Goal: Task Accomplishment & Management: Use online tool/utility

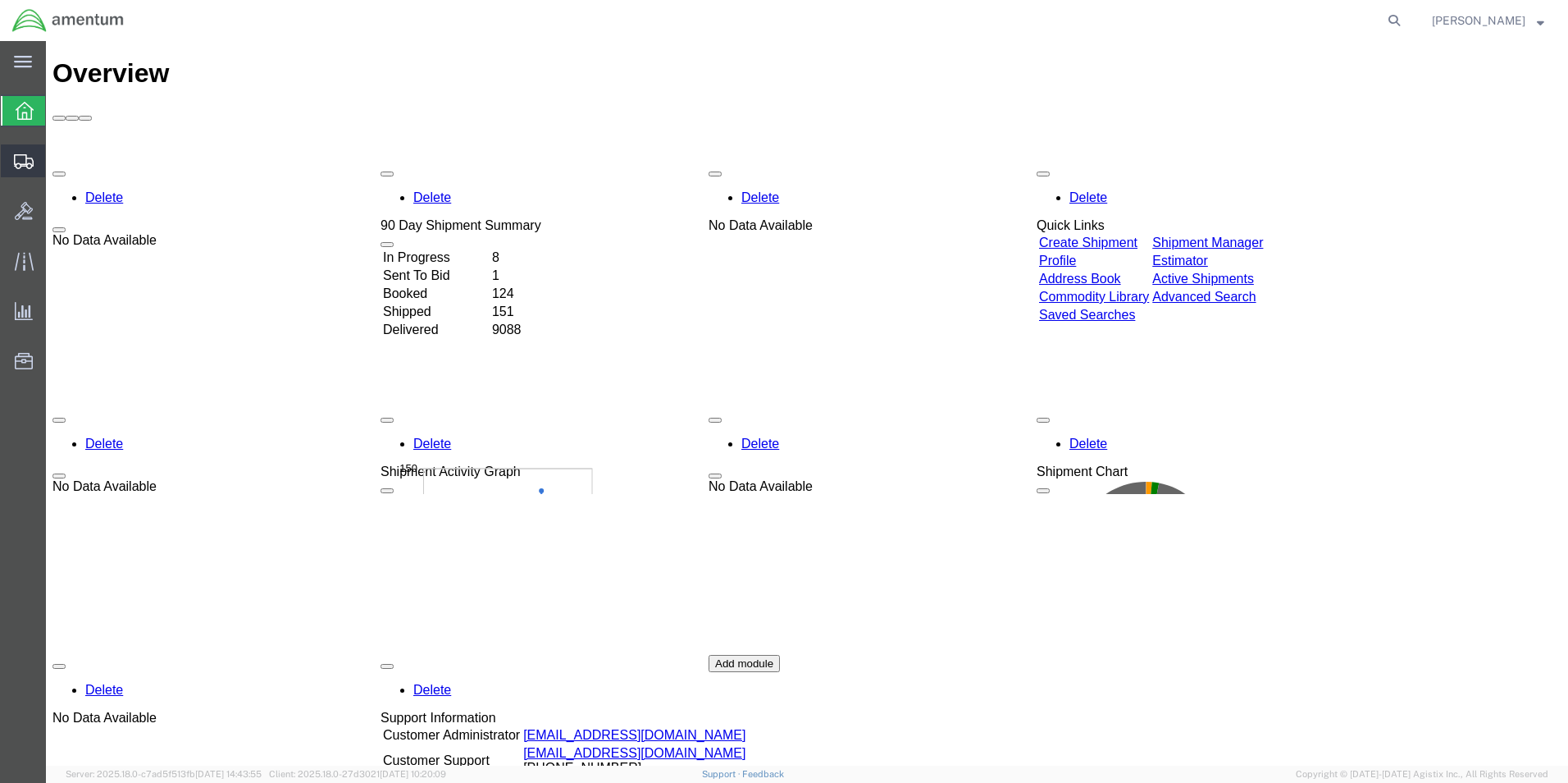
click at [0, 0] on span "Create from Template" at bounding box center [0, 0] width 0 height 0
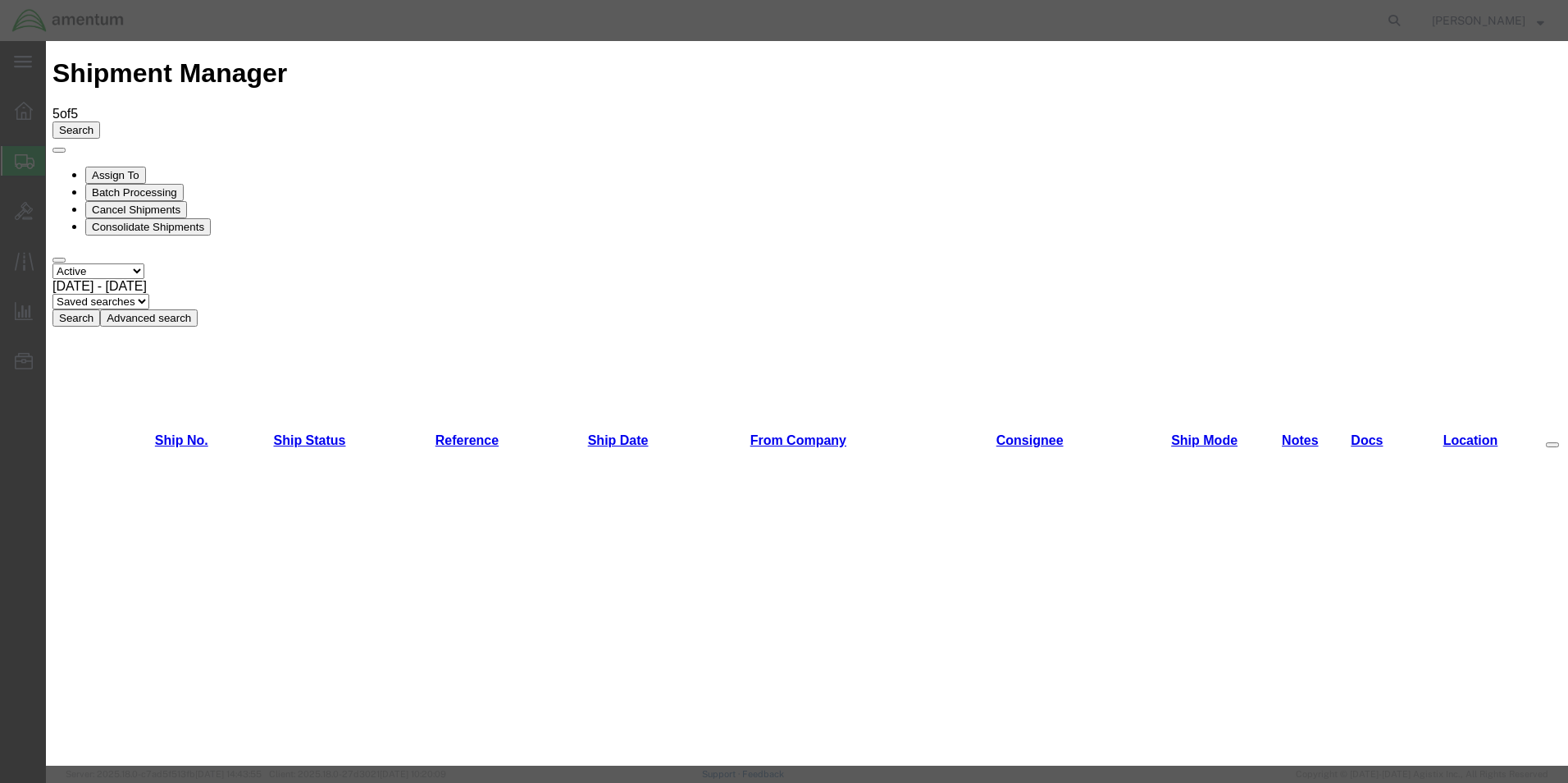
scroll to position [1560, 0]
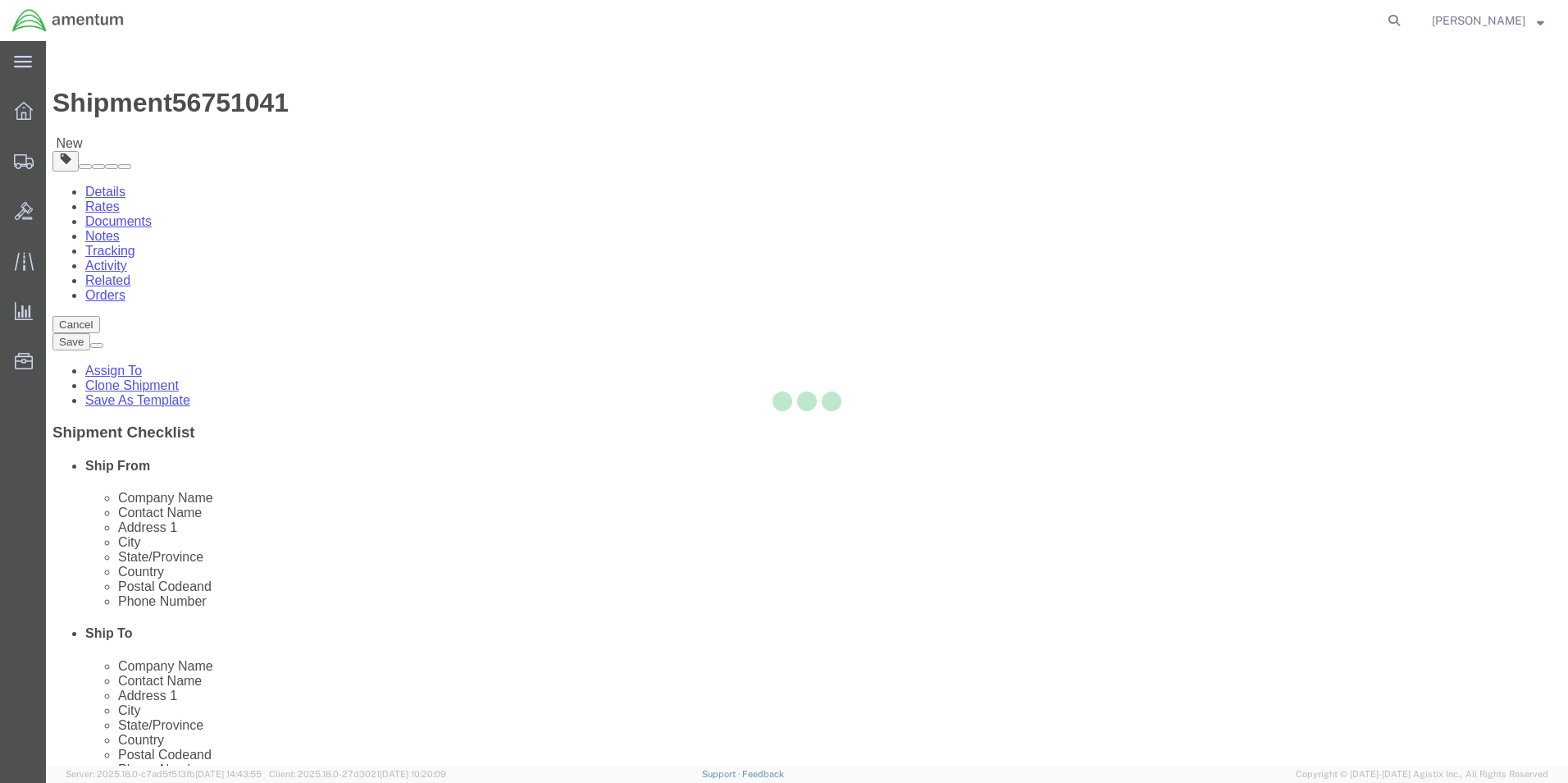
select select "49831"
select select "49950"
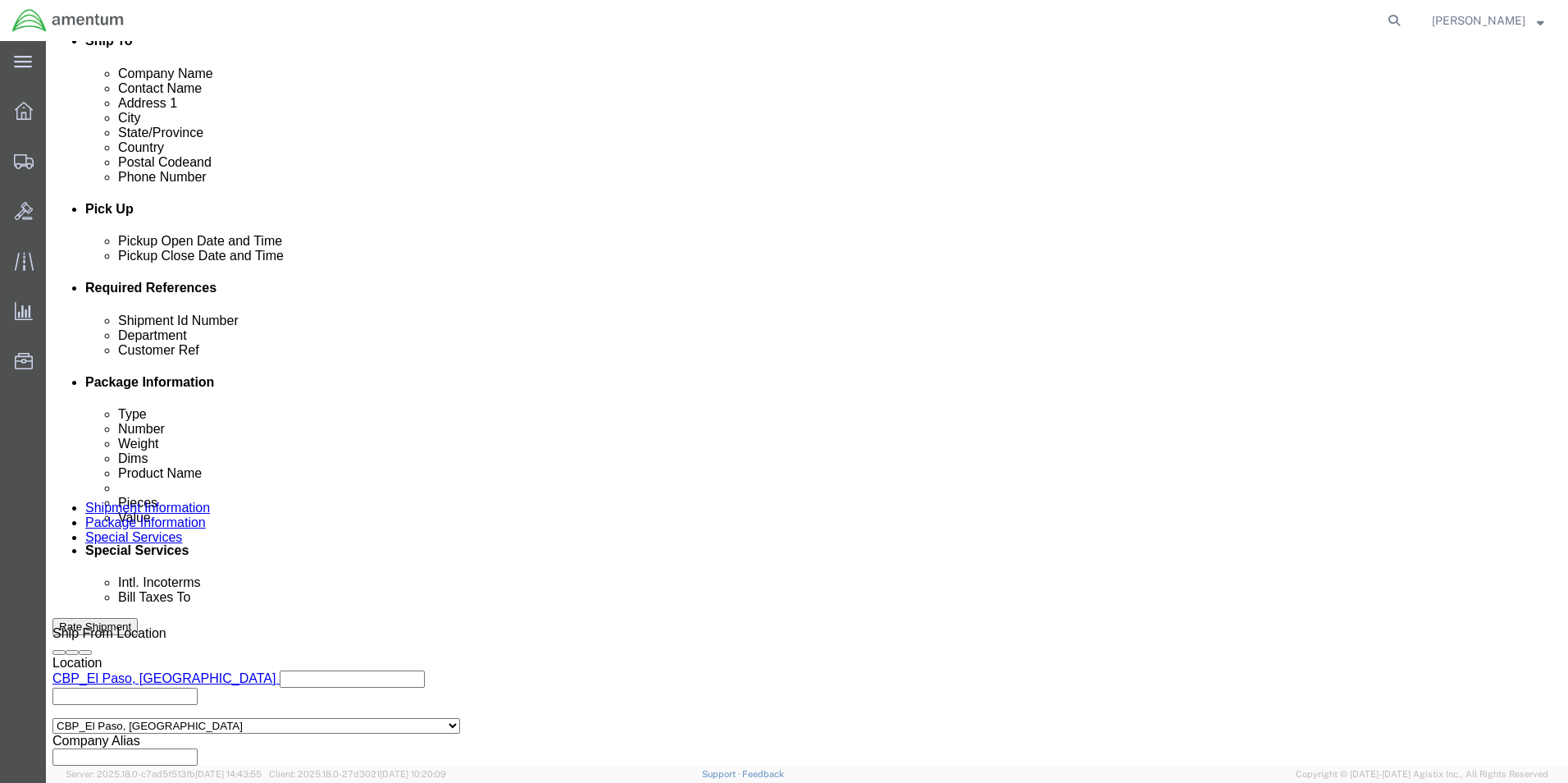
scroll to position [716, 0]
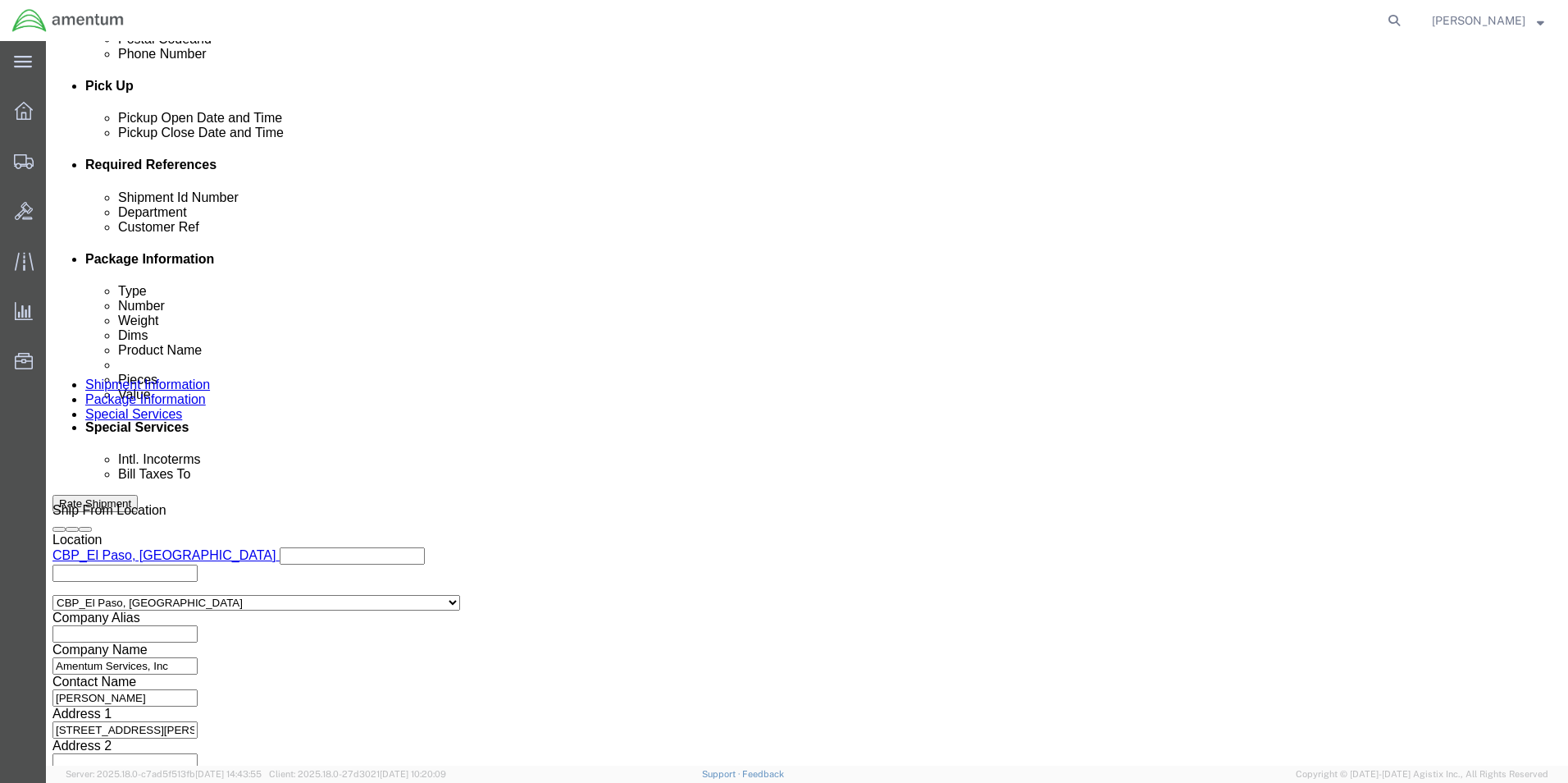
drag, startPoint x: 321, startPoint y: 301, endPoint x: 119, endPoint y: 289, distance: 202.4
click div "Shipment Id Number 258211, 258080"
type input "329527"
drag, startPoint x: 320, startPoint y: 329, endPoint x: 132, endPoint y: 319, distance: 188.3
click div "Customer Ref 258211, 258080"
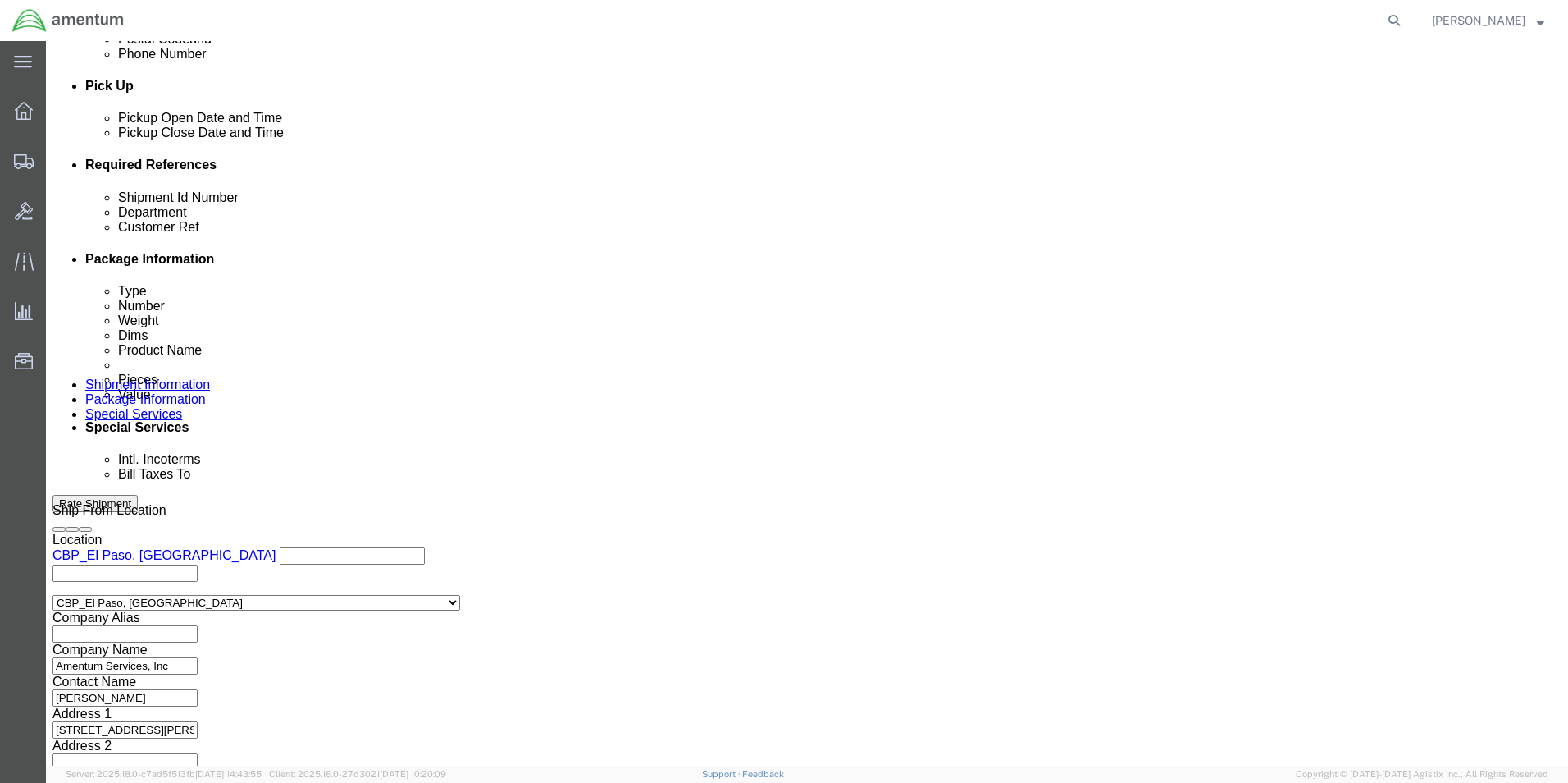
type input "329527"
click button "Continue"
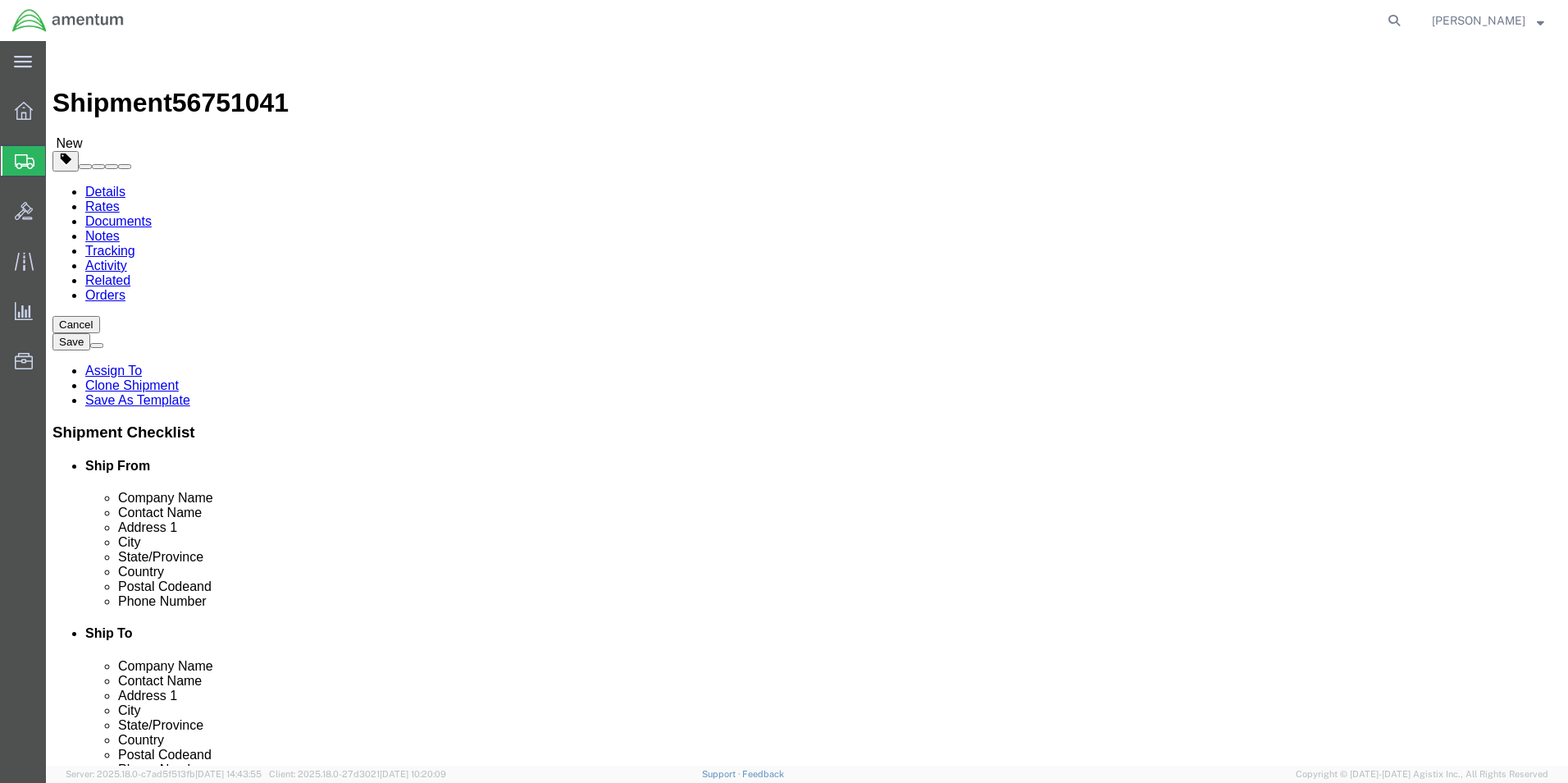
click select "Select Bale(s) Basket(s) Bolt(s) Bottle(s) Buckets Bulk Bundle(s) Can(s) Cardbo…"
select select "SBX"
click select "Select Bale(s) Basket(s) Bolt(s) Bottle(s) Buckets Bulk Bundle(s) Can(s) Cardbo…"
type input "12.25"
type input "11.00"
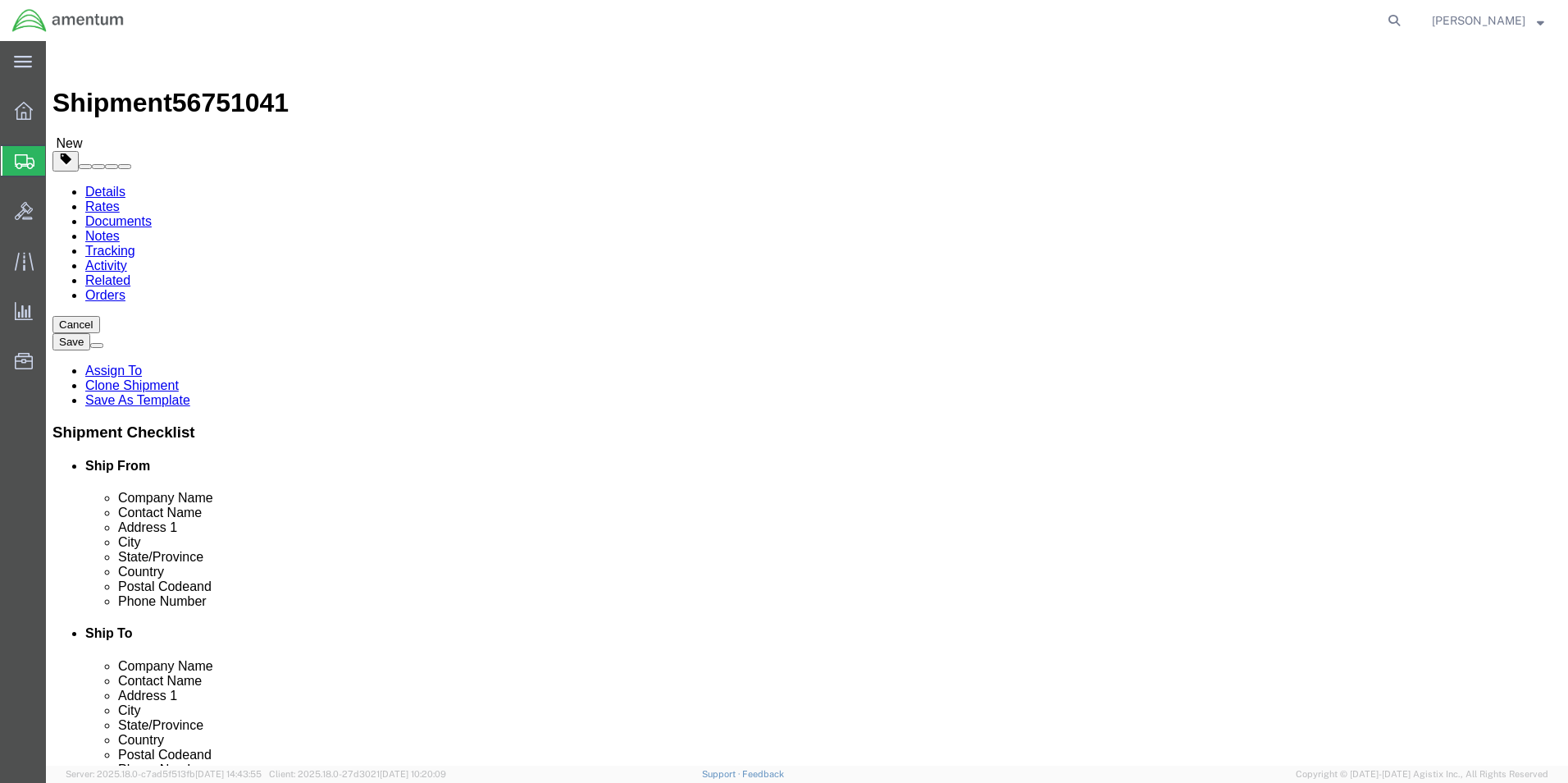
type input "1.50"
drag, startPoint x: 267, startPoint y: 381, endPoint x: 156, endPoint y: 364, distance: 112.3
click div "Package Type Select Bale(s) Basket(s) Bolt(s) Bottle(s) Buckets Bulk Bundle(s) …"
type input "0.45"
click div "Package Content # 1 1 x Small Box Package Type Select Bale(s) Basket(s) Bolt(s)…"
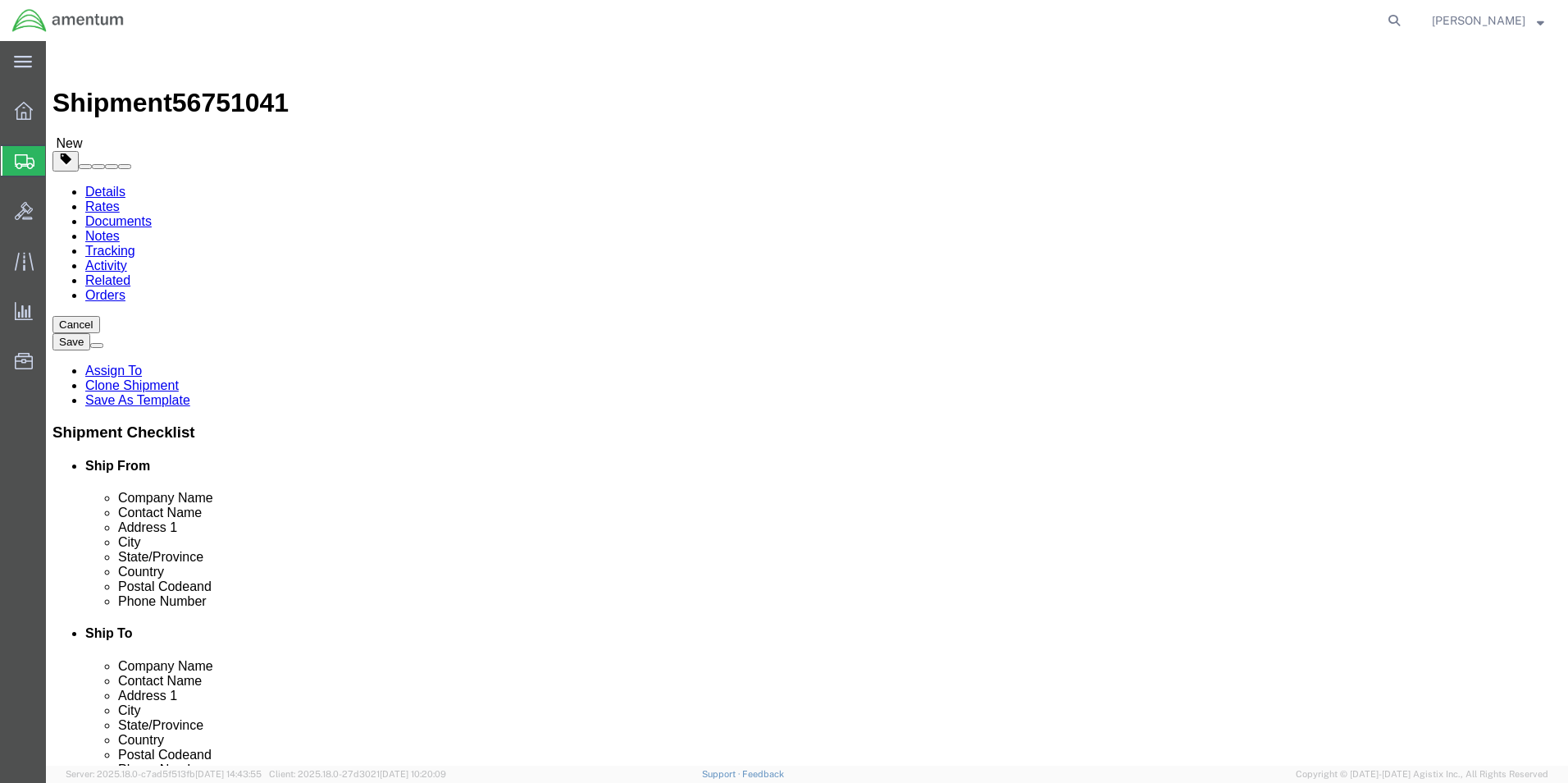
click dd "500.00 USD"
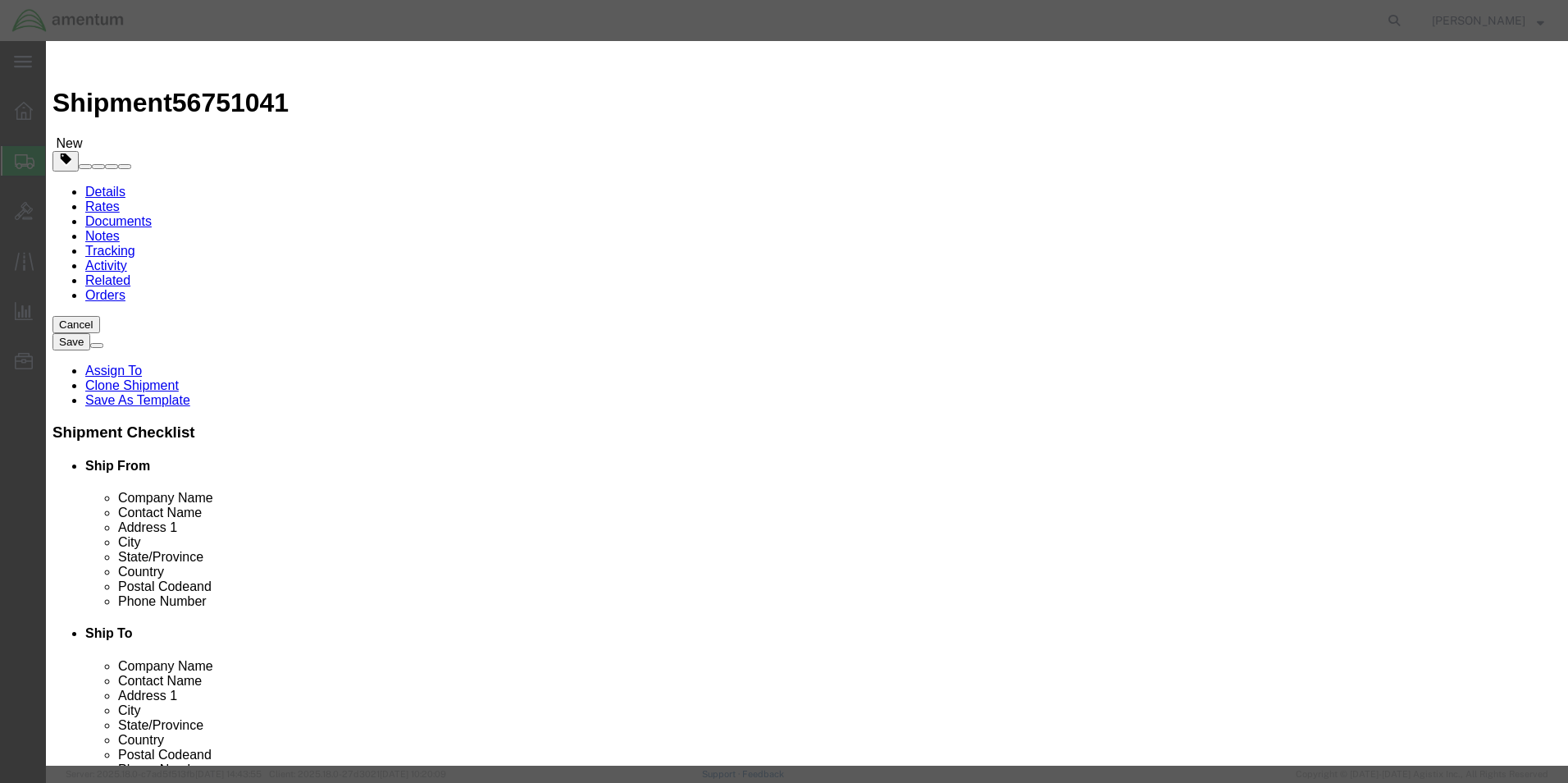
drag, startPoint x: 550, startPoint y: 155, endPoint x: 342, endPoint y: 156, distance: 208.0
click div "Pieces 17.00 Select Bag Barrels 100Board Feet Bottle Box Blister Pack Carats Ca…"
type input "1"
type input "29.41"
drag, startPoint x: 701, startPoint y: 72, endPoint x: 874, endPoint y: 99, distance: 175.1
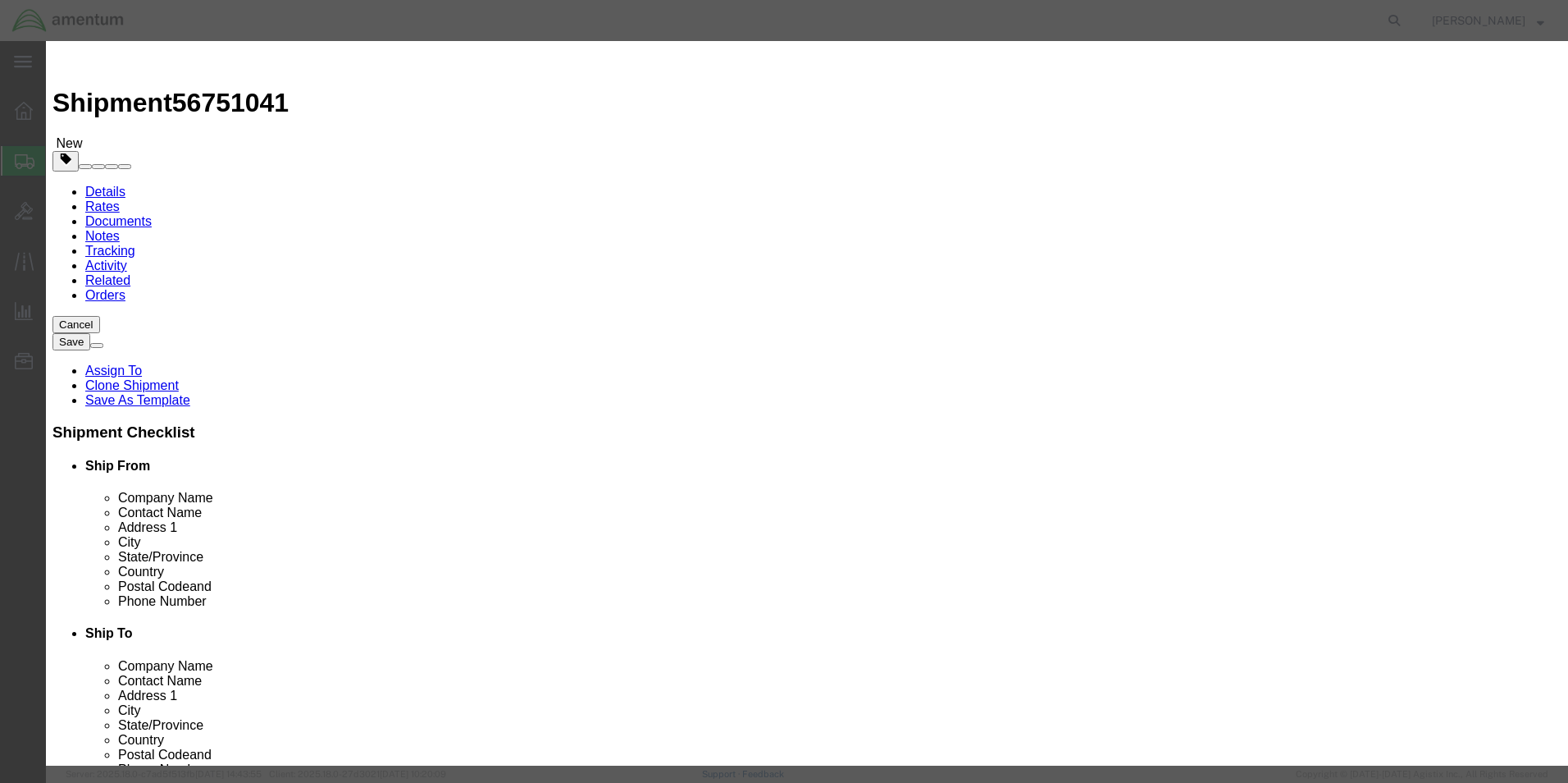
click div "Commodity library Product Name AIRCRAFT PARTS Pieces 1 Select Bag Barrels 100Bo…"
drag, startPoint x: 1034, startPoint y: 142, endPoint x: 853, endPoint y: 111, distance: 183.6
click div "Commodity library Product Name AIRCRAFT PARTS Pieces 1 Select Bag Barrels 100Bo…"
type textarea "Clamp"
click button "Save & Close"
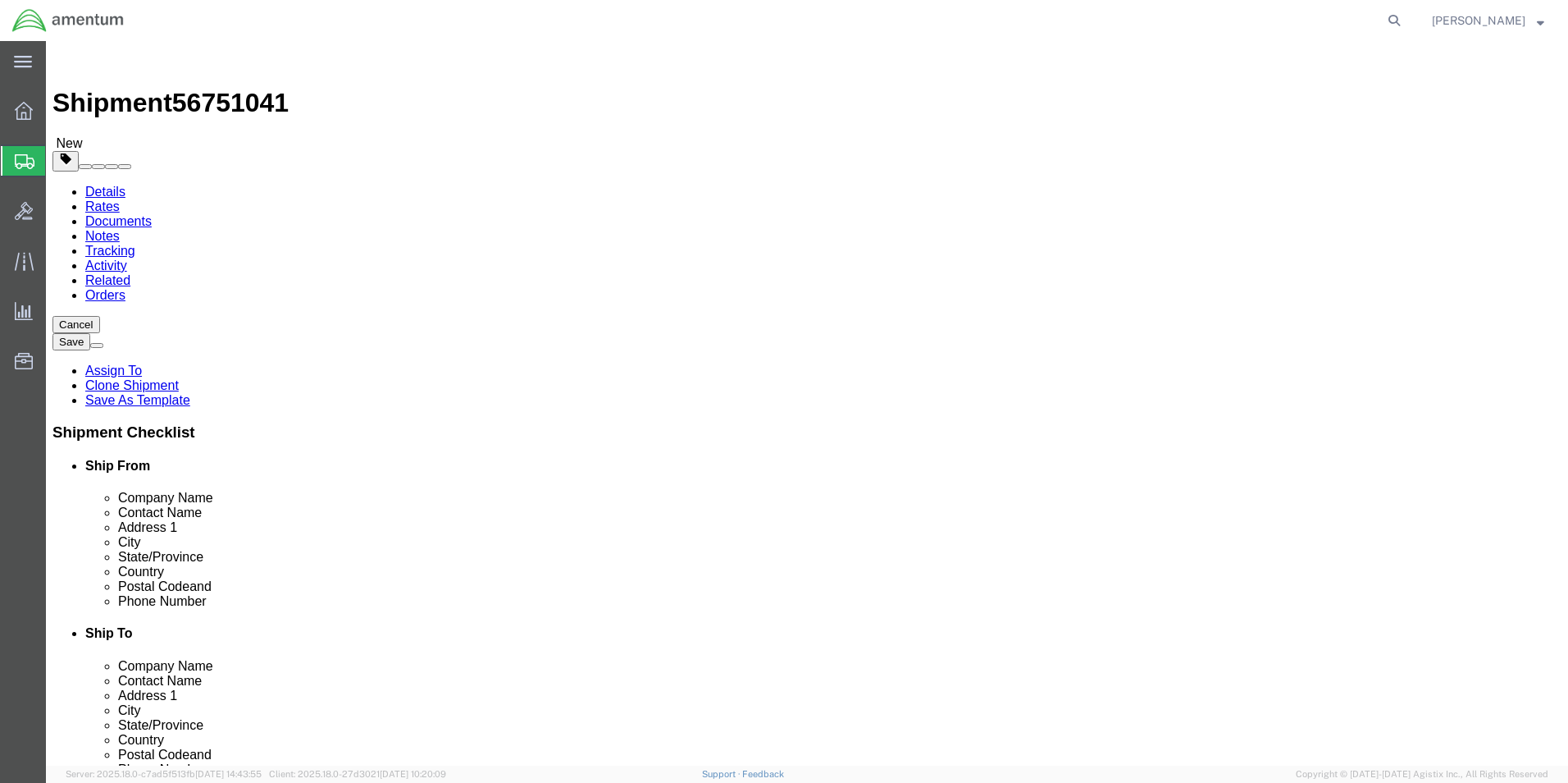
click button "Continue"
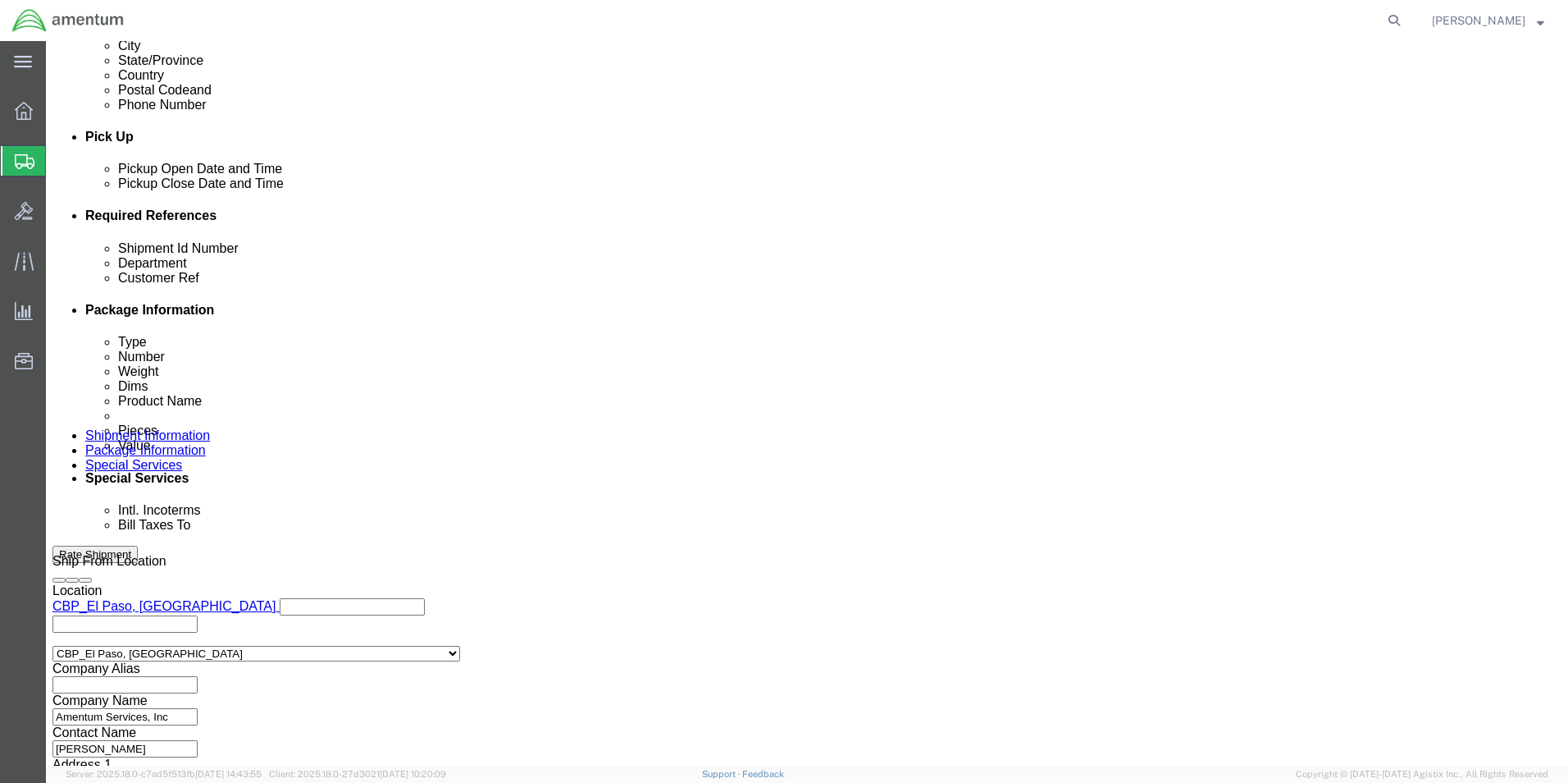
scroll to position [574, 0]
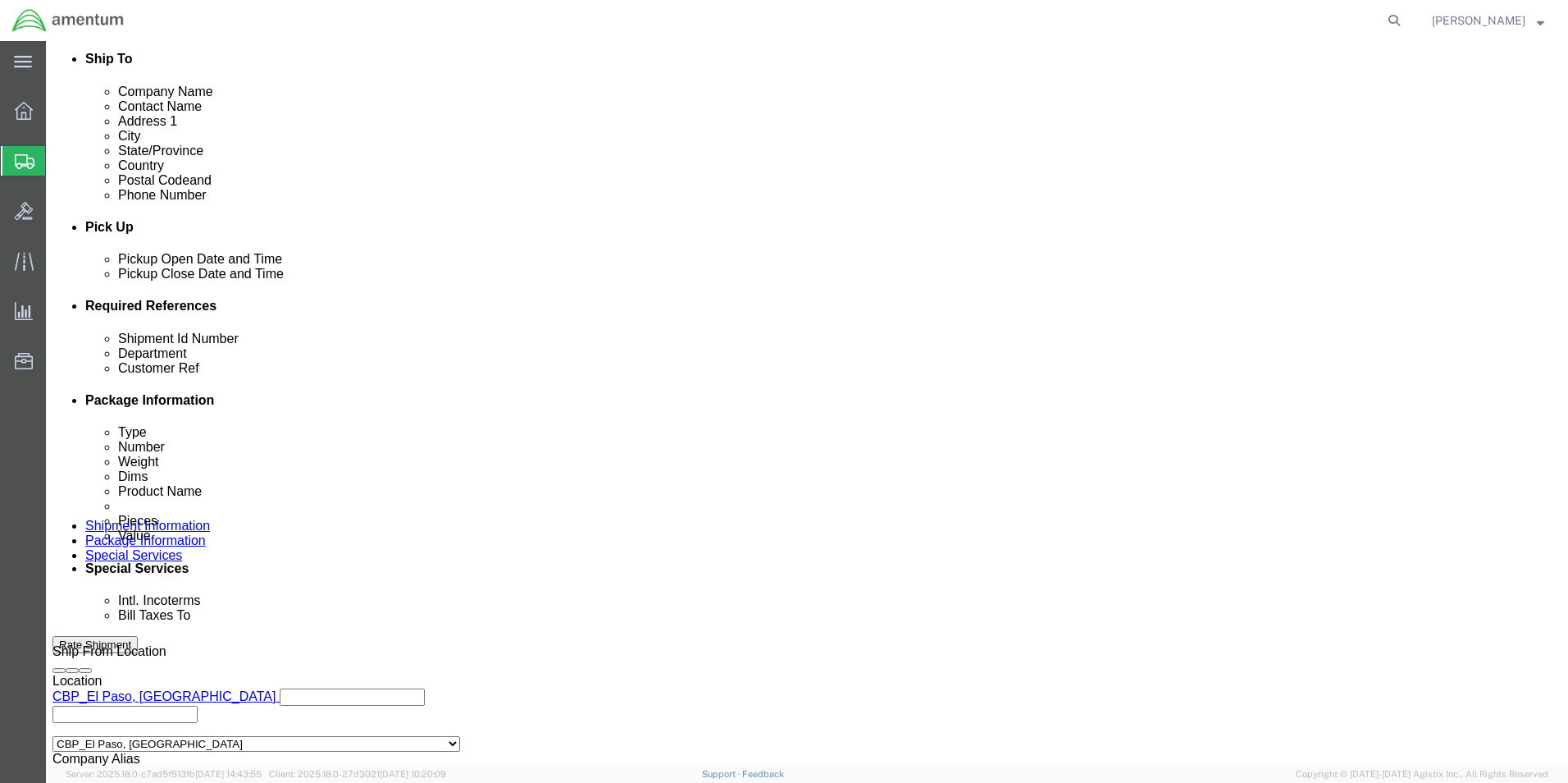
click button "Rate Shipment"
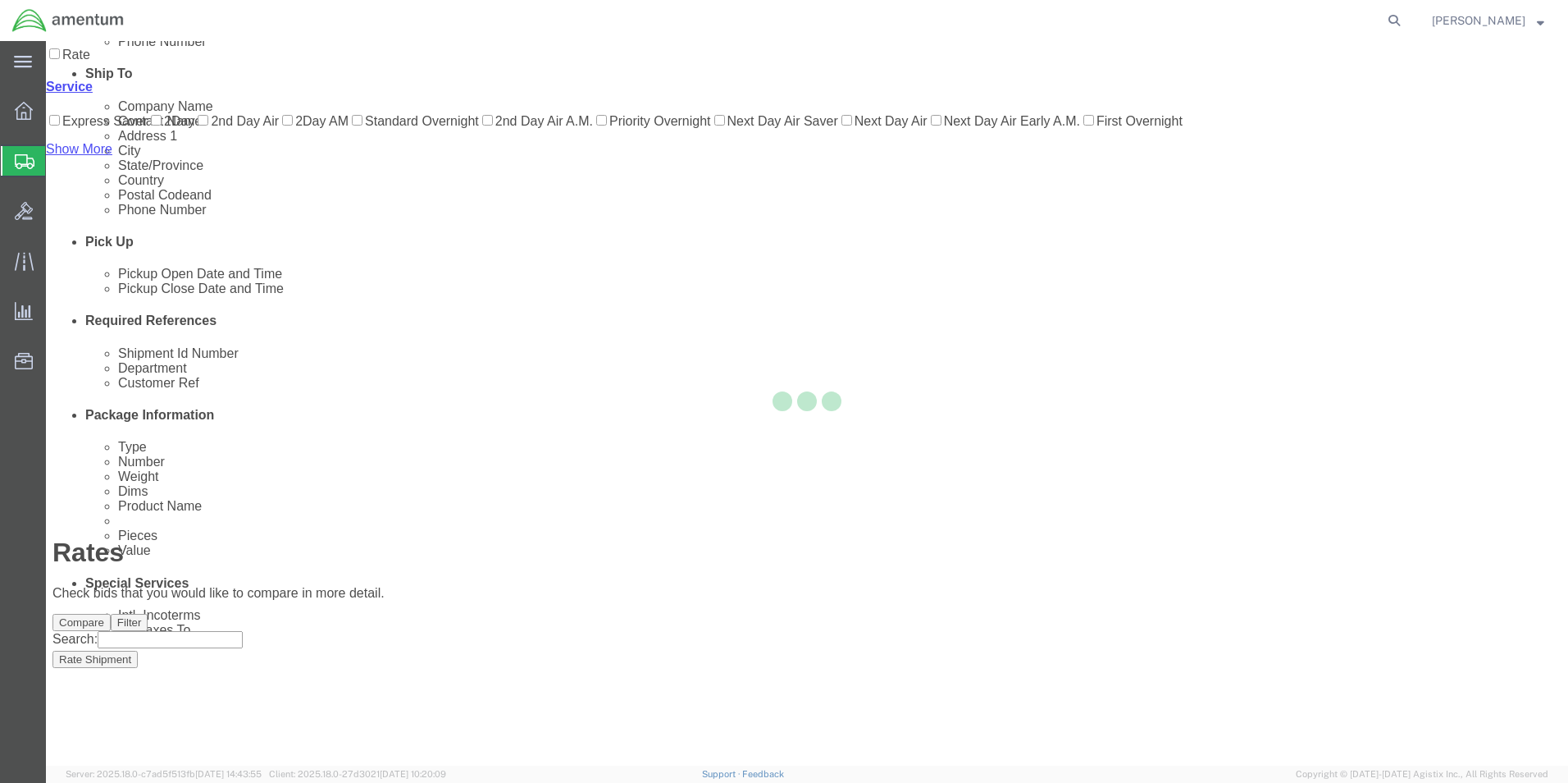
scroll to position [0, 0]
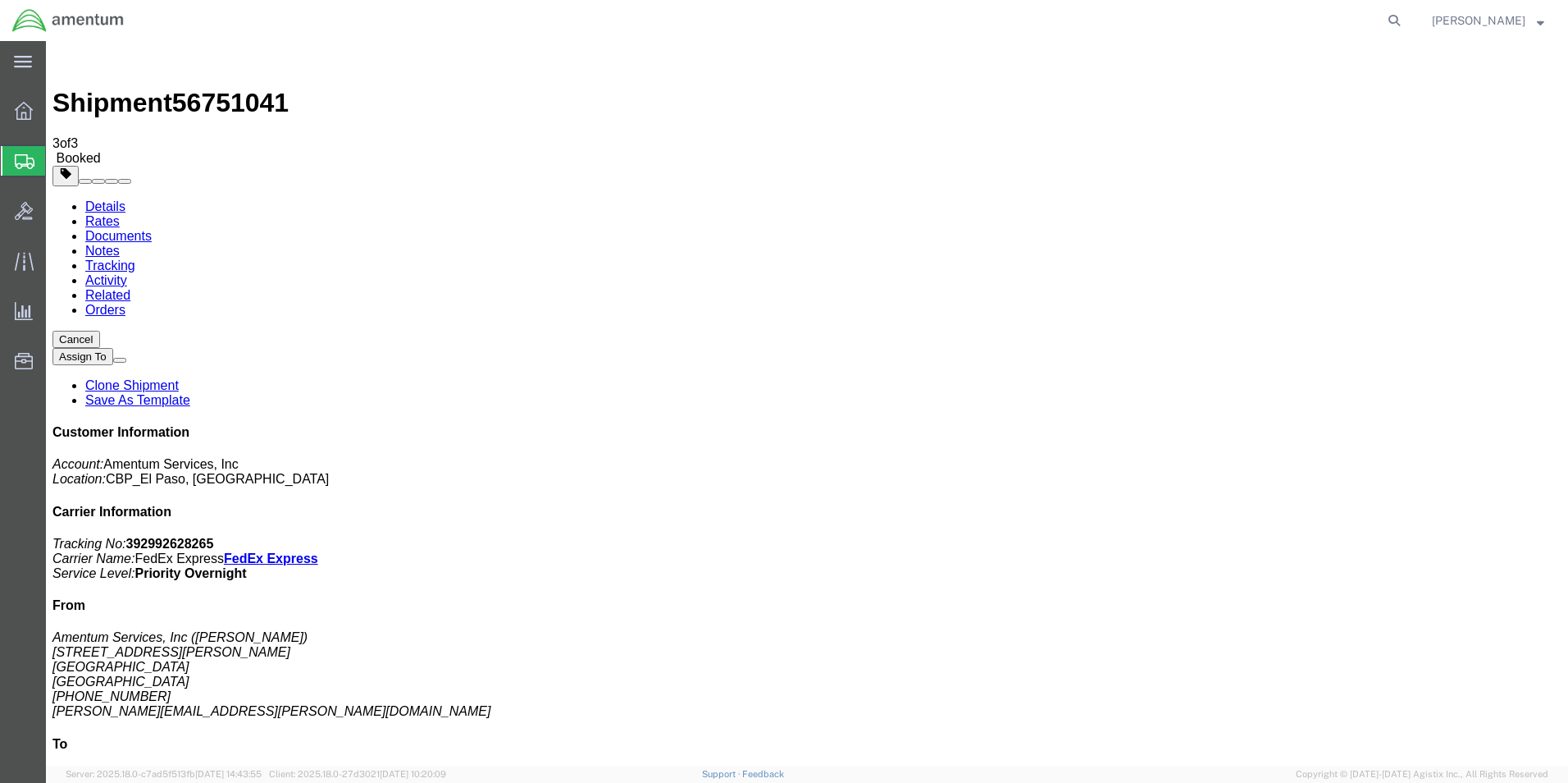
click at [0, 0] on span "Create from Template" at bounding box center [0, 0] width 0 height 0
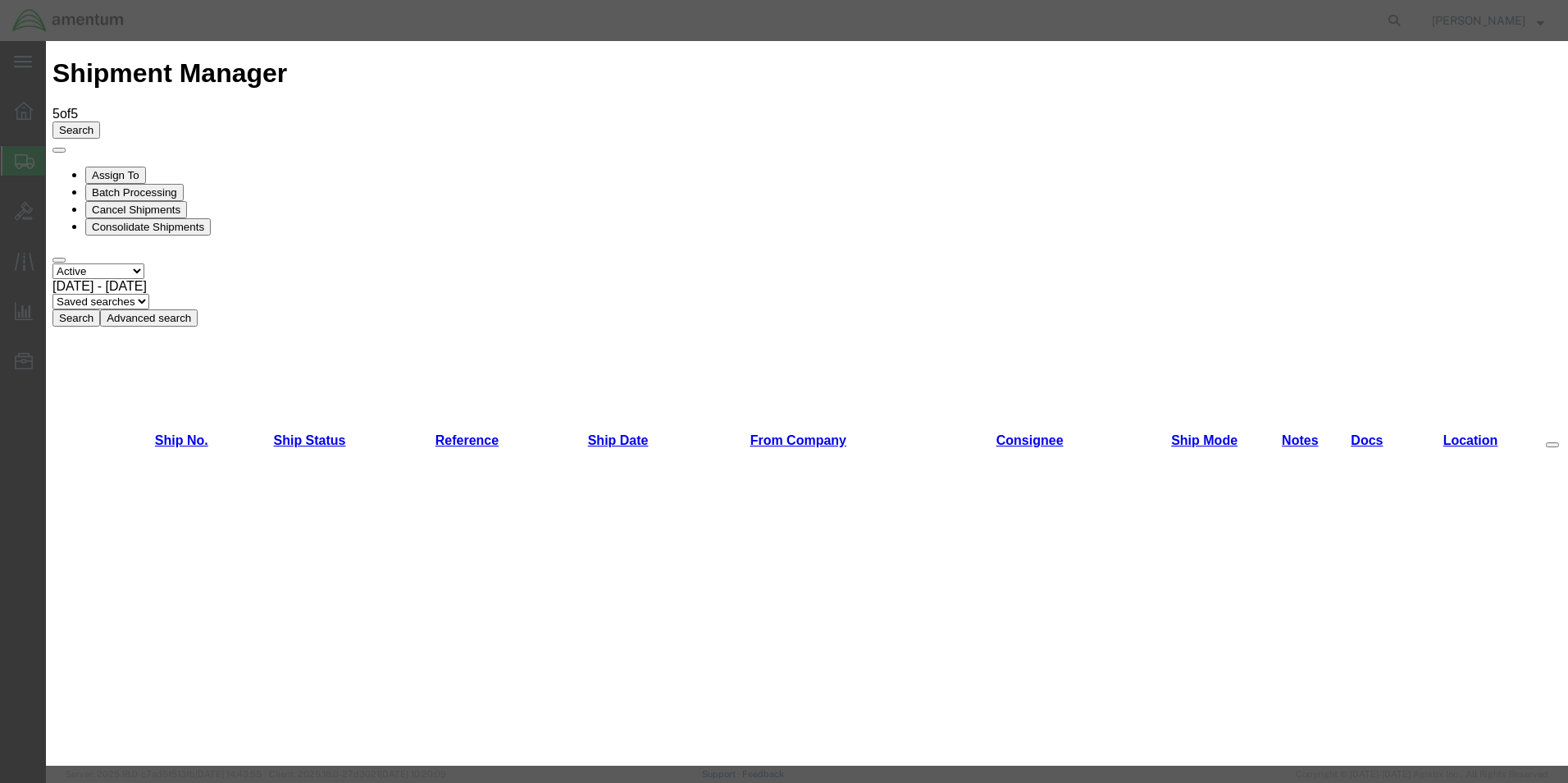
scroll to position [903, 0]
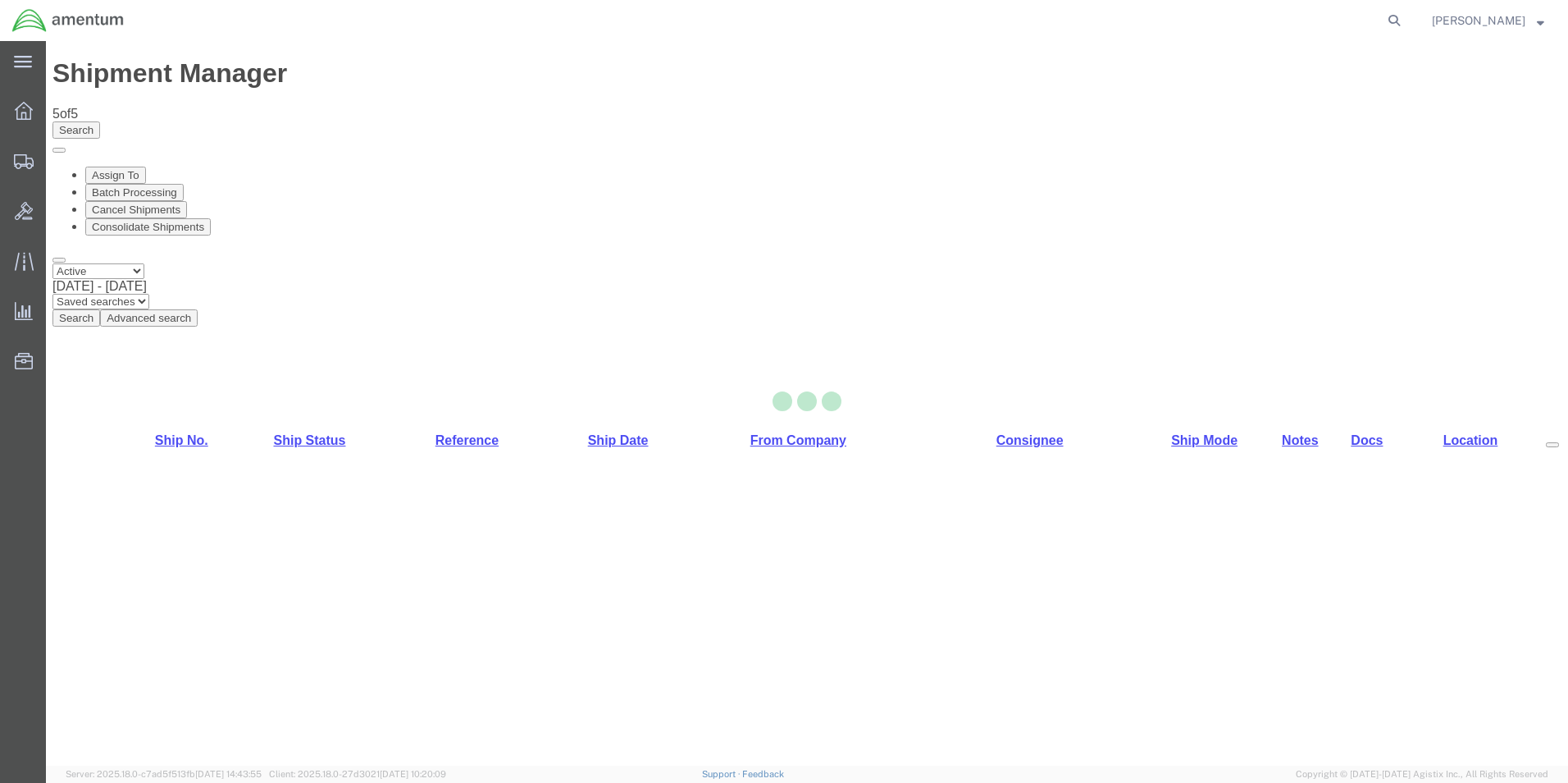
select select "49831"
select select "49941"
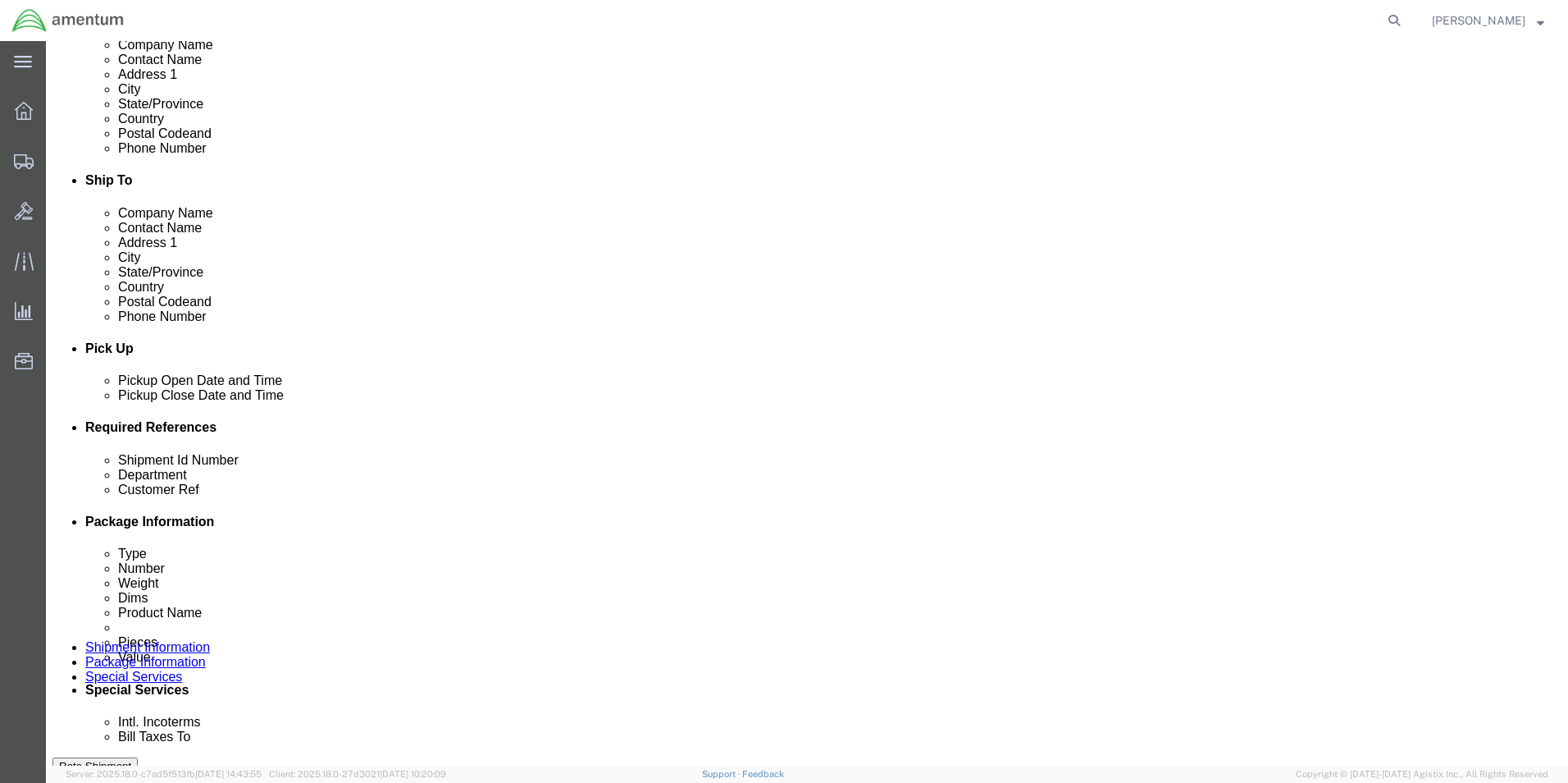
scroll to position [492, 0]
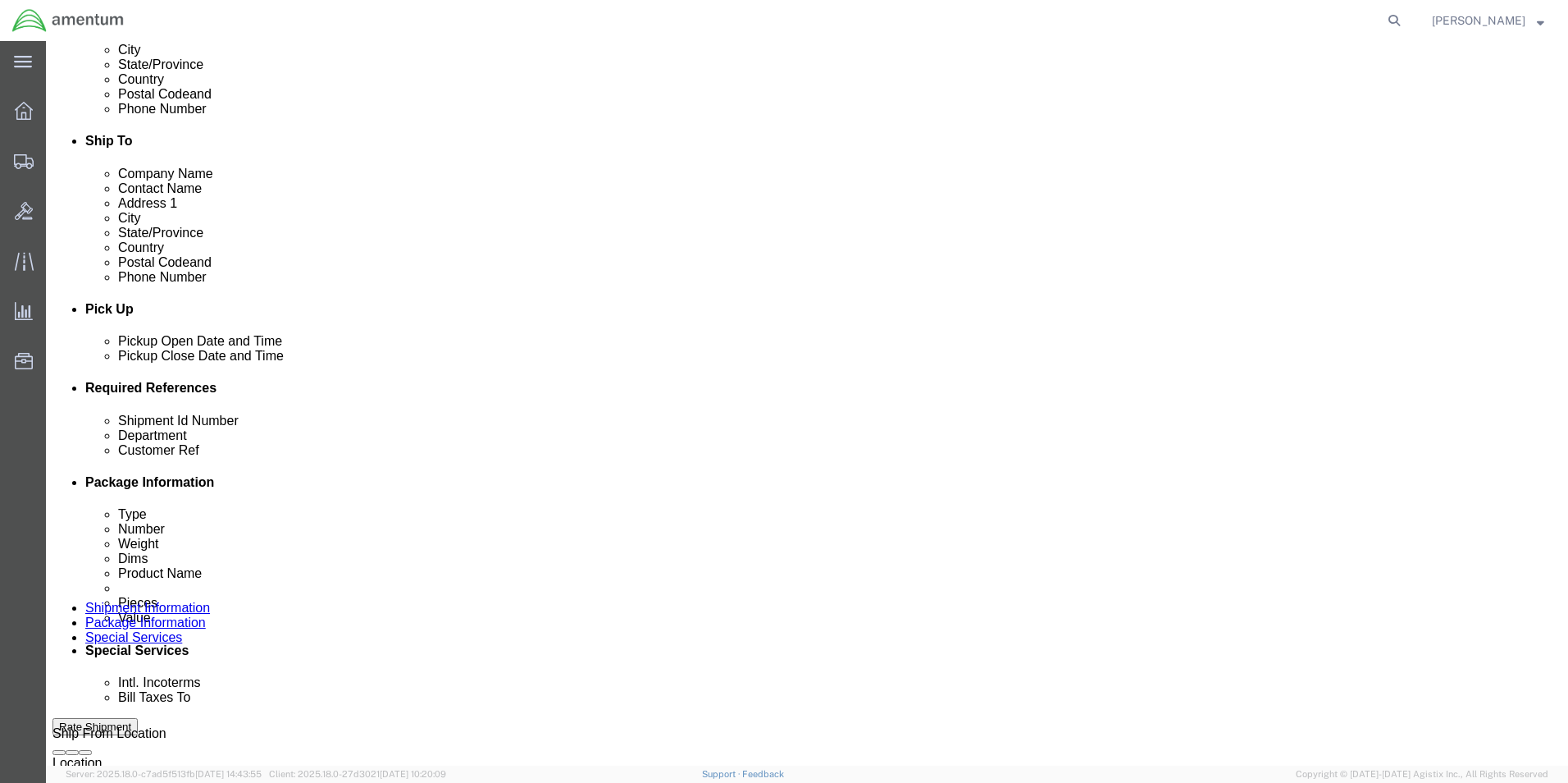
drag, startPoint x: 317, startPoint y: 514, endPoint x: 101, endPoint y: 544, distance: 218.1
click div "Shipment Id Number 275356 Department CBP Customer Ref 275356 Select Account Typ…"
type input "329329"
drag, startPoint x: 981, startPoint y: 516, endPoint x: 828, endPoint y: 513, distance: 153.0
click div "Customer Ref 275356"
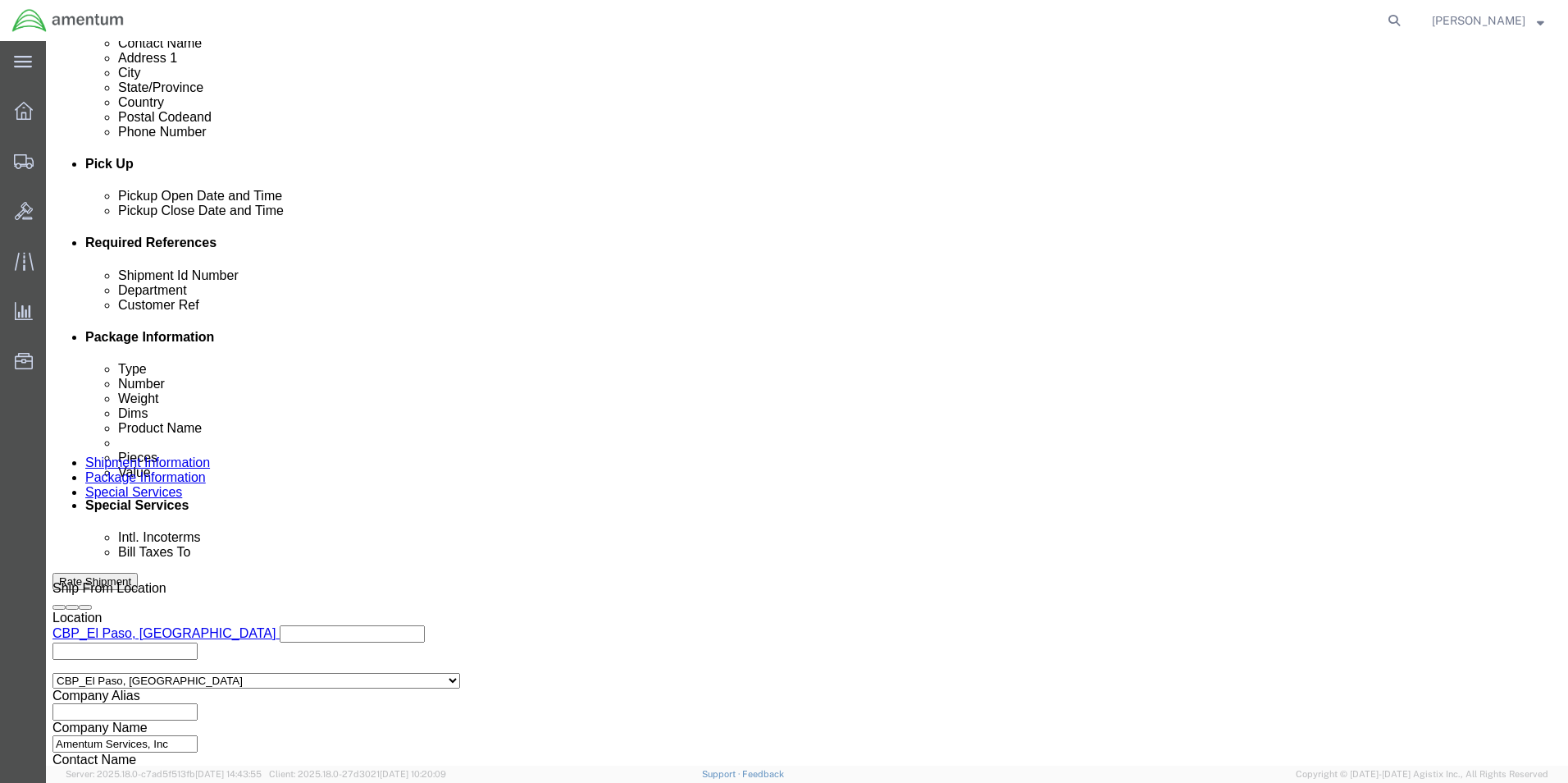
scroll to position [716, 0]
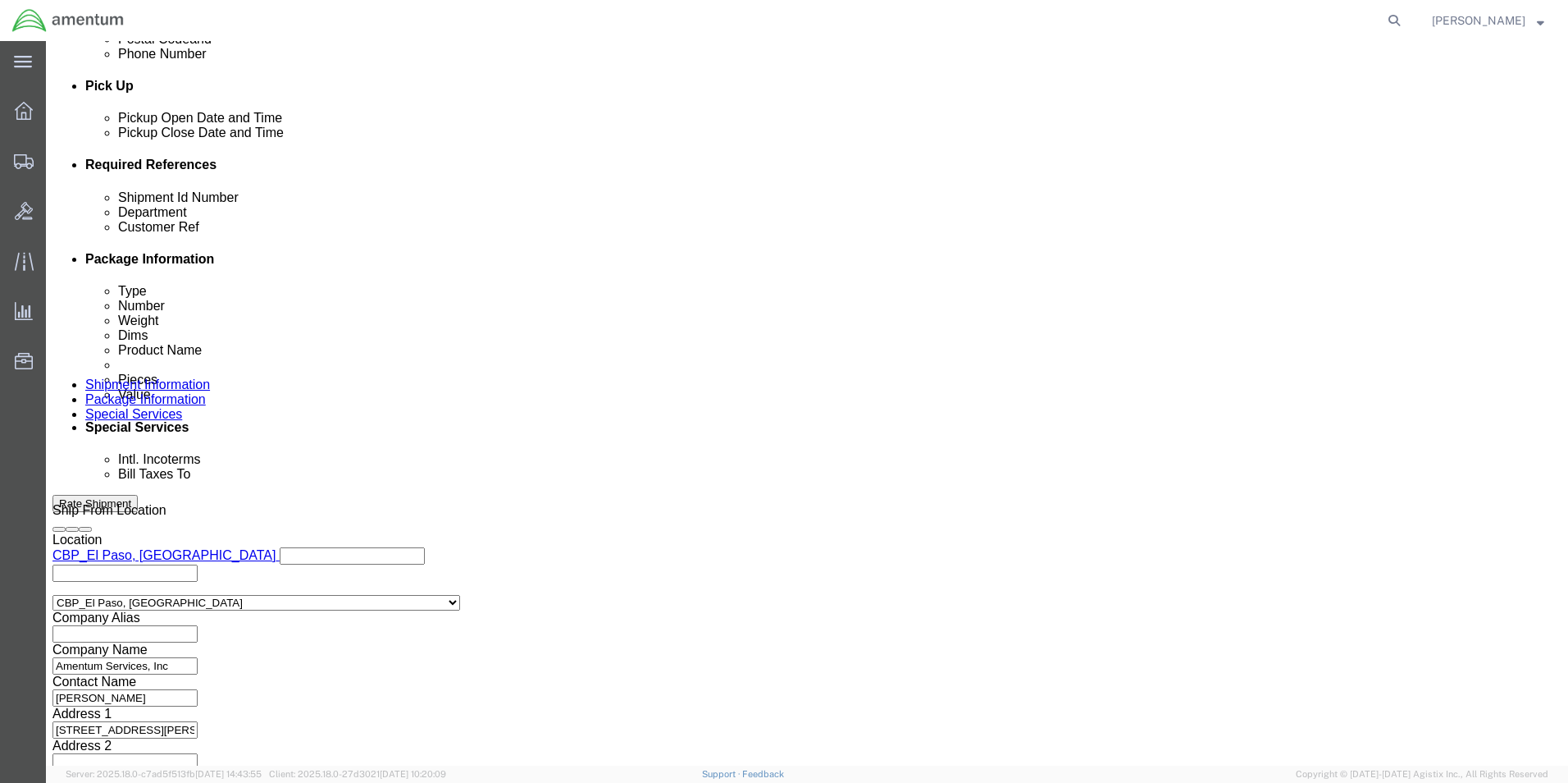
type input "329329"
click button "Continue"
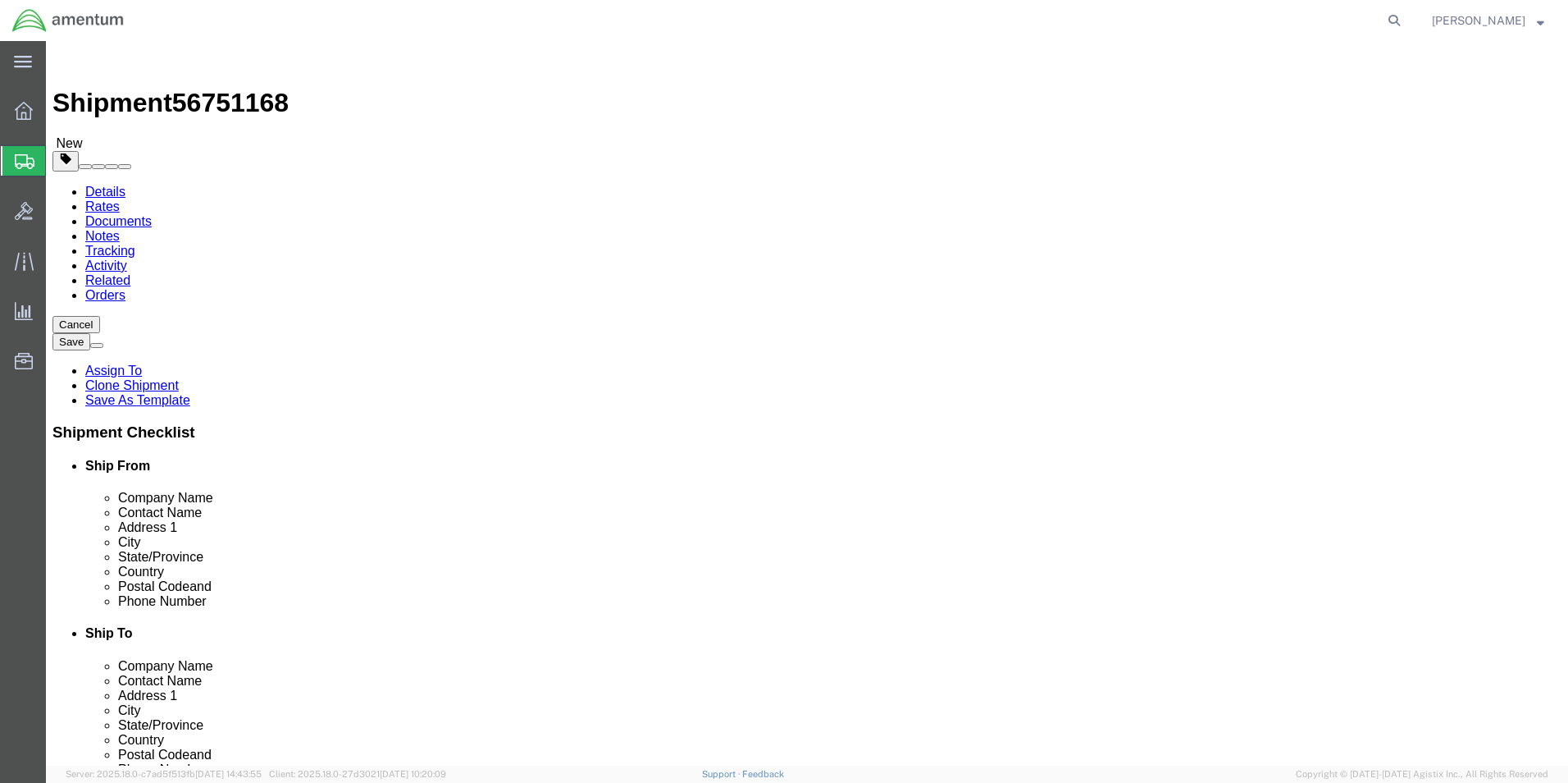
drag, startPoint x: 264, startPoint y: 350, endPoint x: 143, endPoint y: 354, distance: 121.1
click div "Dimensions Length 12.00 x Width 2.00 x Height 14.00 Select cm ft in"
type input "8"
type input "6"
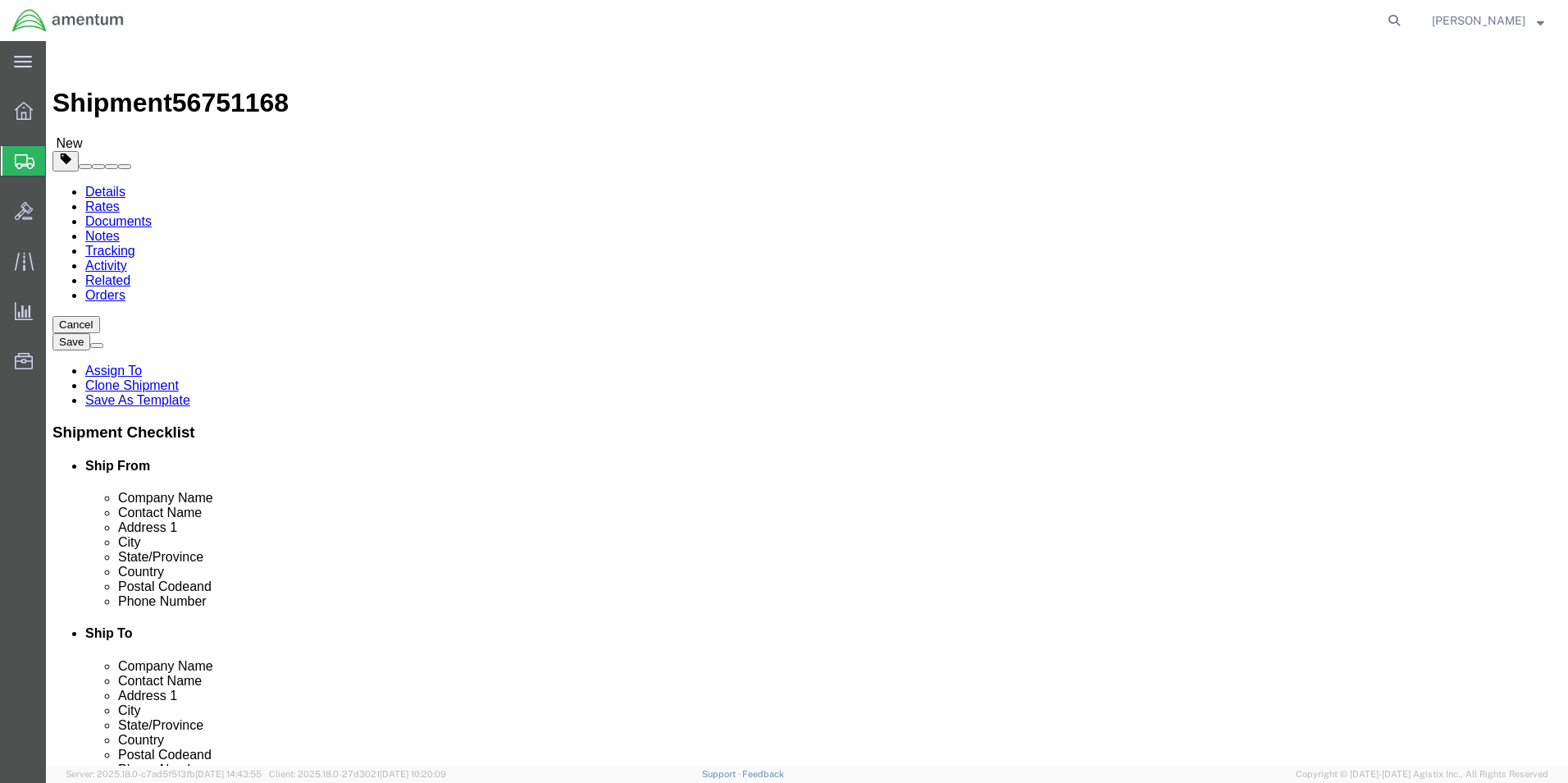
drag, startPoint x: 259, startPoint y: 382, endPoint x: 120, endPoint y: 378, distance: 139.1
click div "Weight 0.65 Select kgs lbs Ship. t°"
type input "1.36"
click dd "100.00 USD"
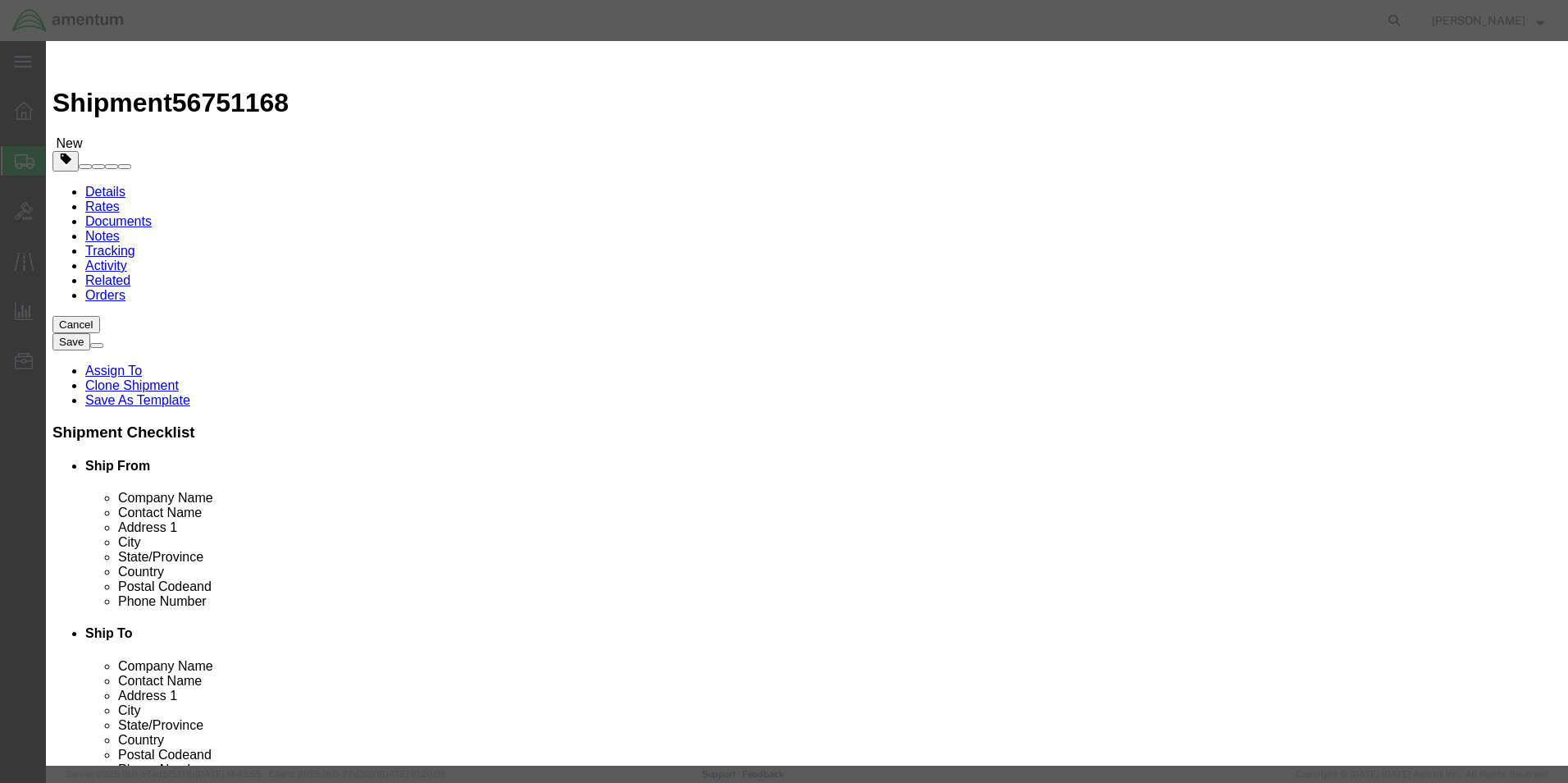
drag, startPoint x: 539, startPoint y: 156, endPoint x: 441, endPoint y: 157, distance: 98.0
click div "Pieces 1.00 Select Bag Barrels 100Board Feet Bottle Box Blister Pack Carats Can…"
type input "4"
type input "400"
click div "Commodity library"
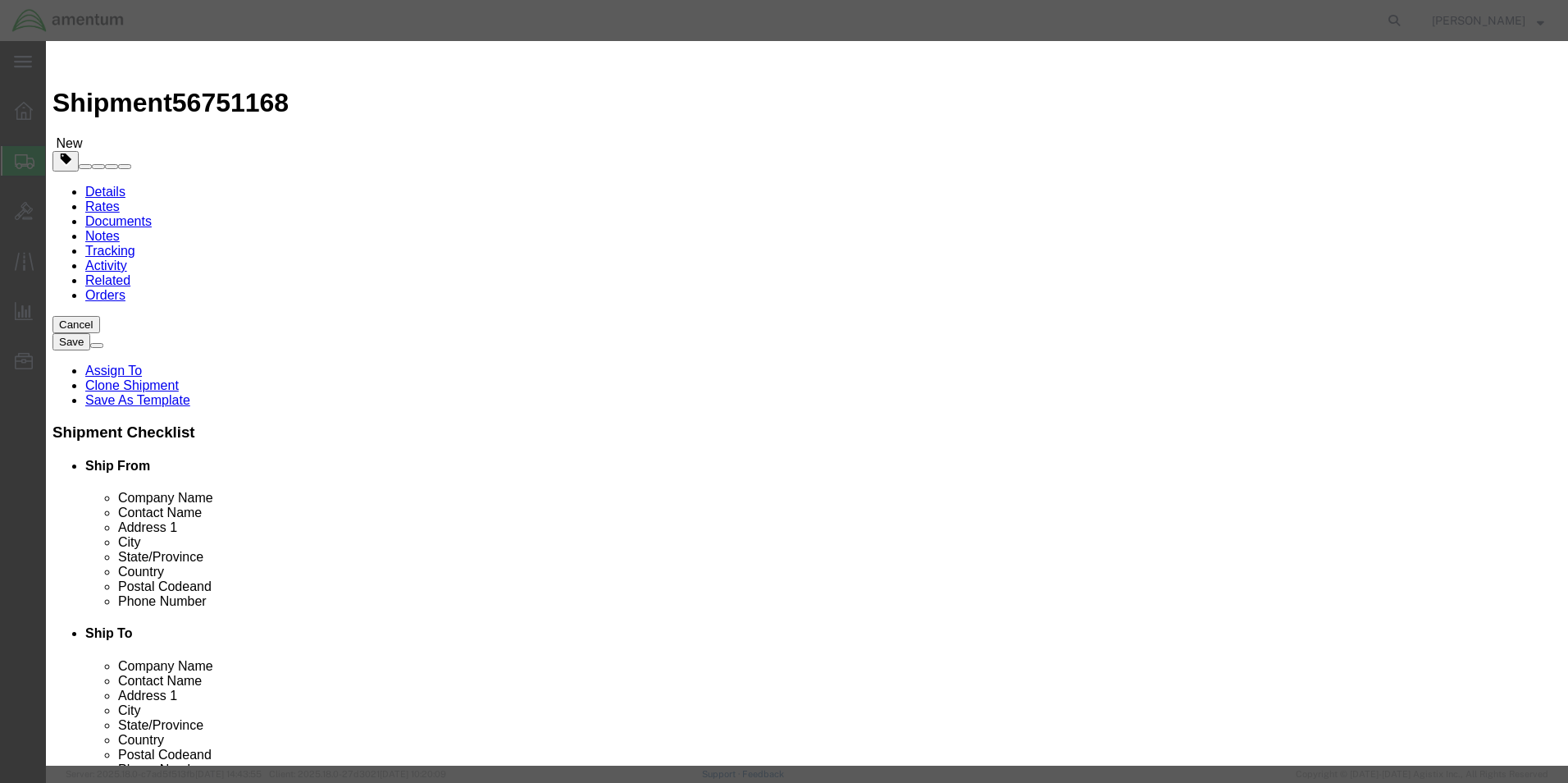
drag, startPoint x: 973, startPoint y: 119, endPoint x: 894, endPoint y: 123, distance: 79.1
click div "Description Ring"
type textarea "Spacers"
click button "Save & Close"
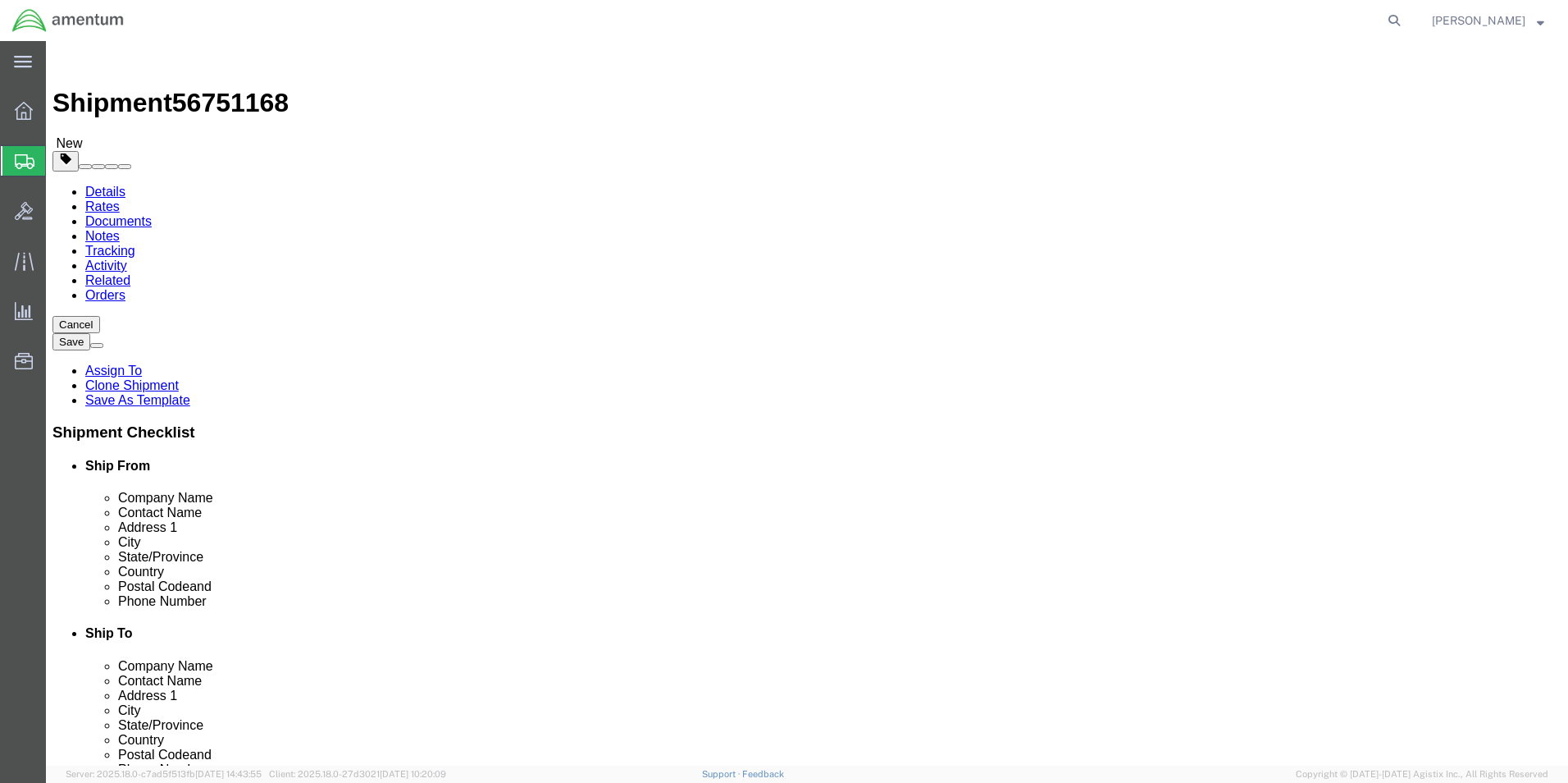
click button "Continue"
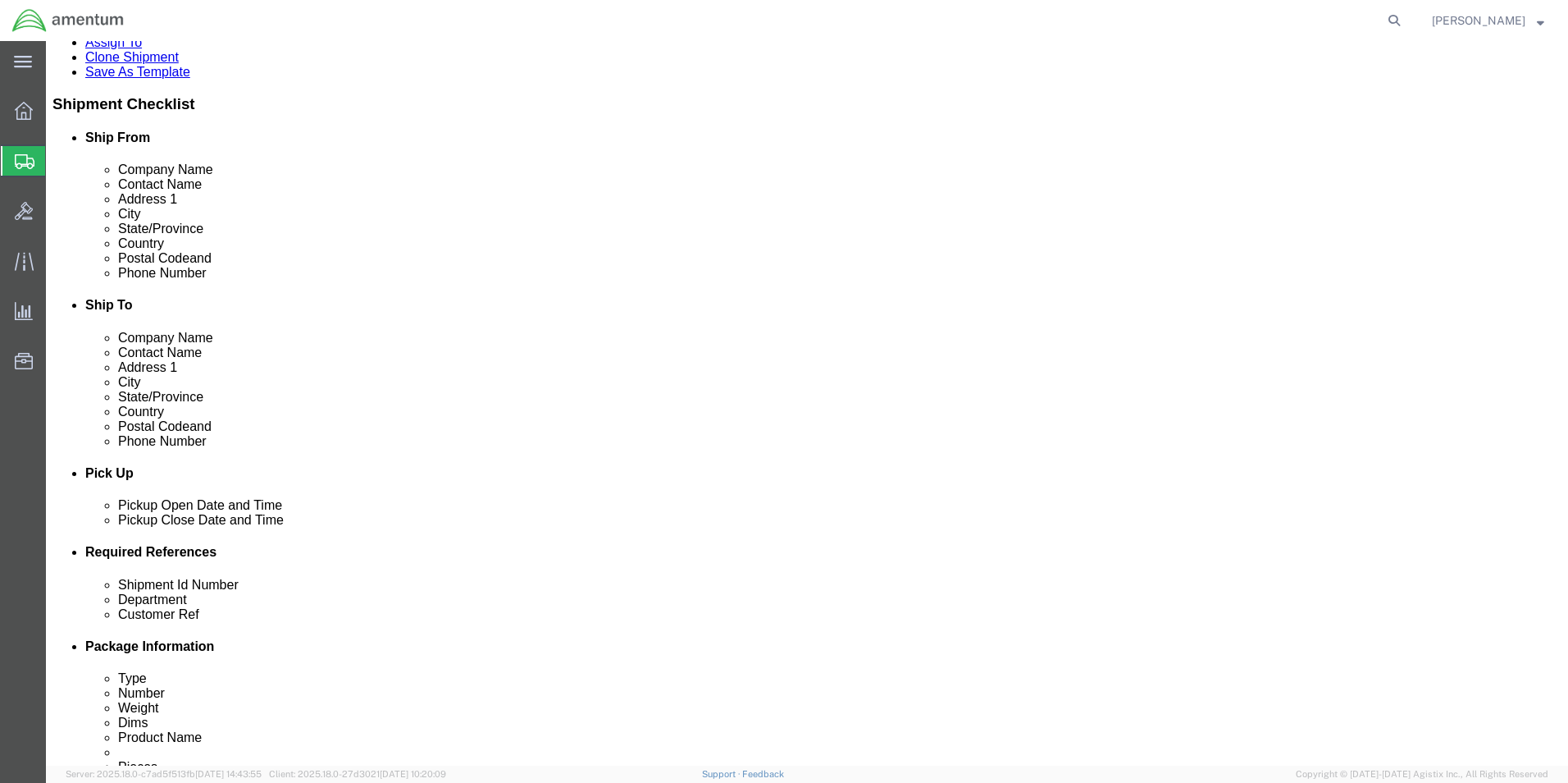
scroll to position [739, 0]
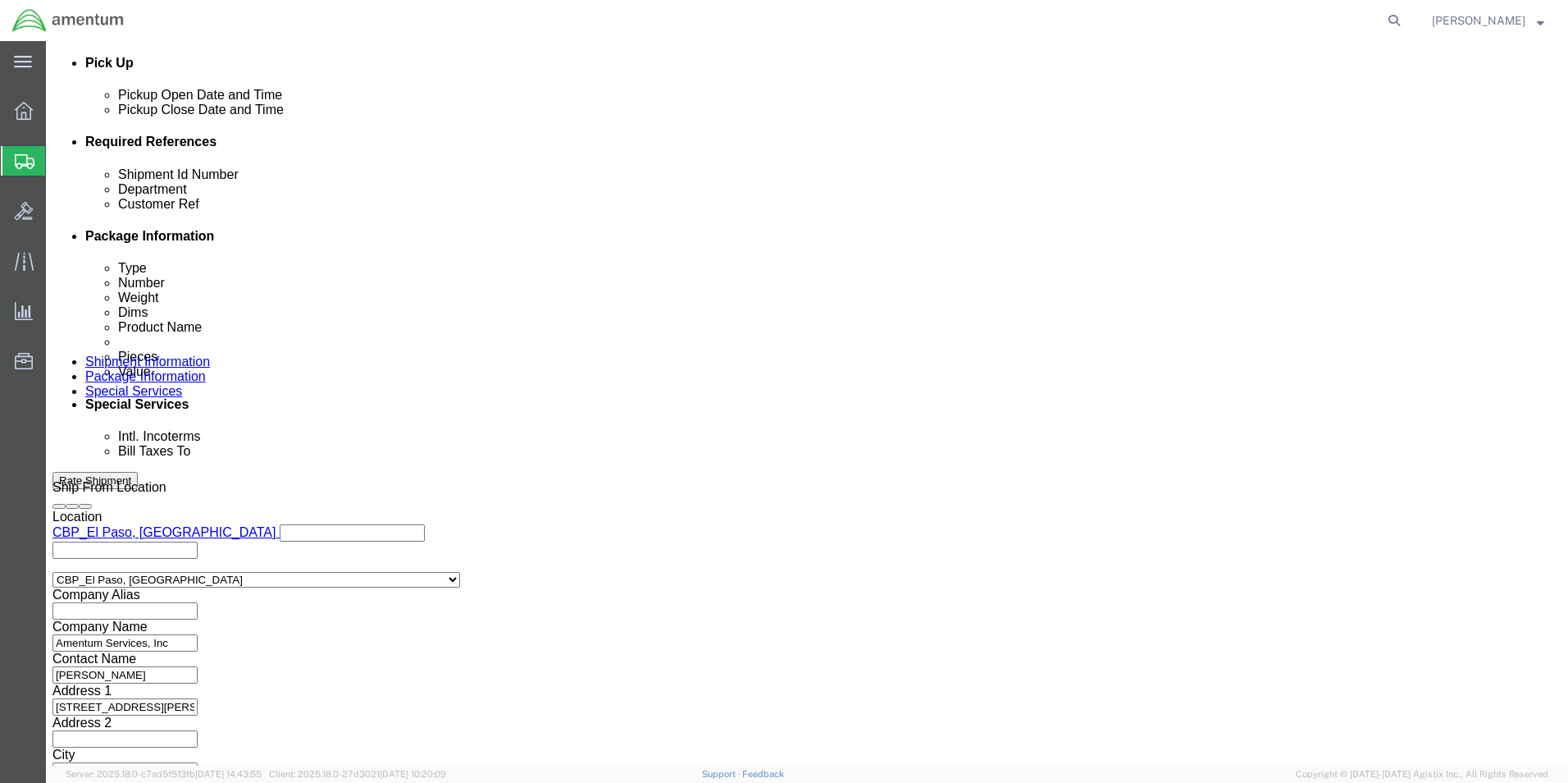
click button "Rate Shipment"
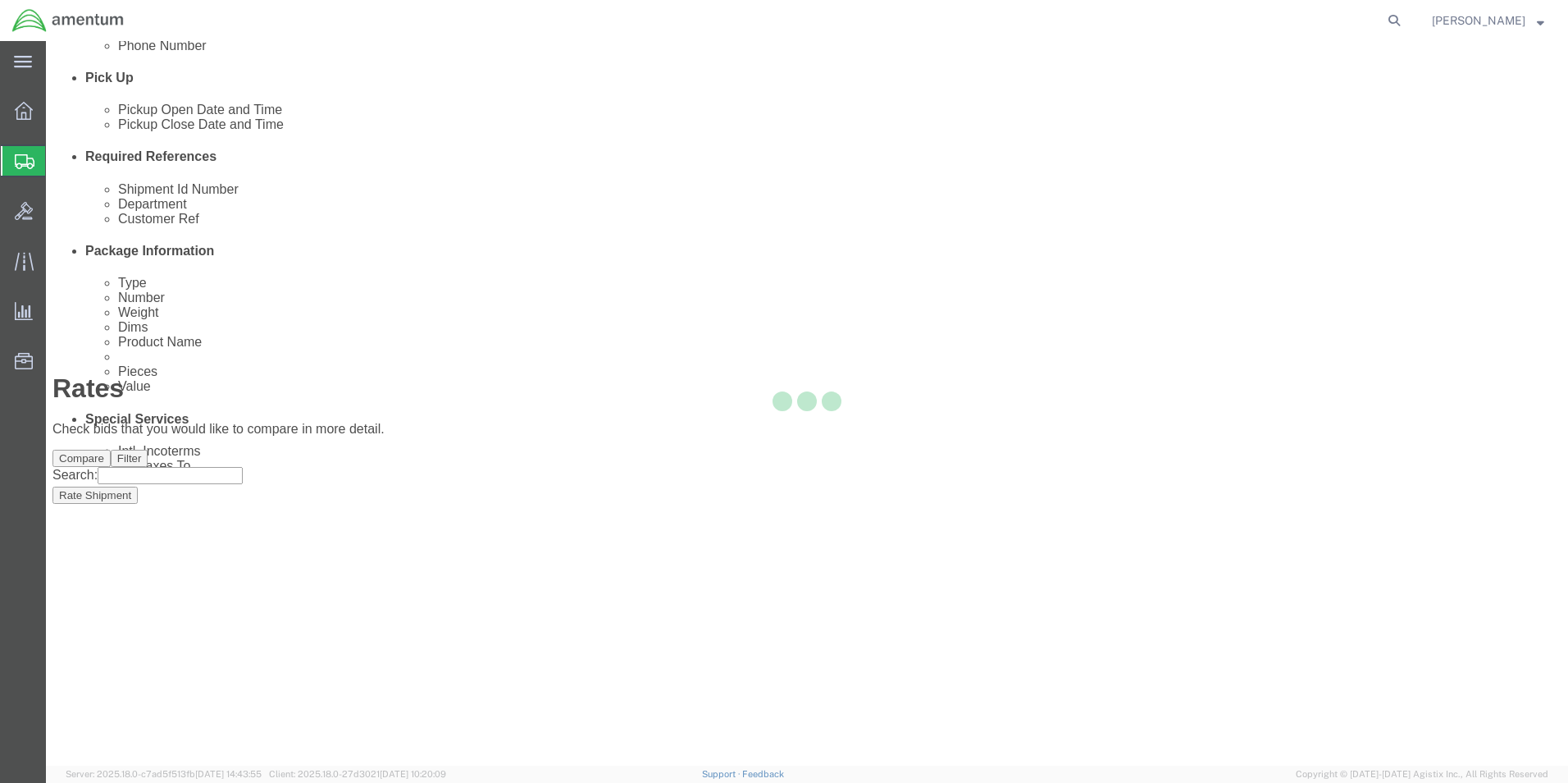
scroll to position [35, 0]
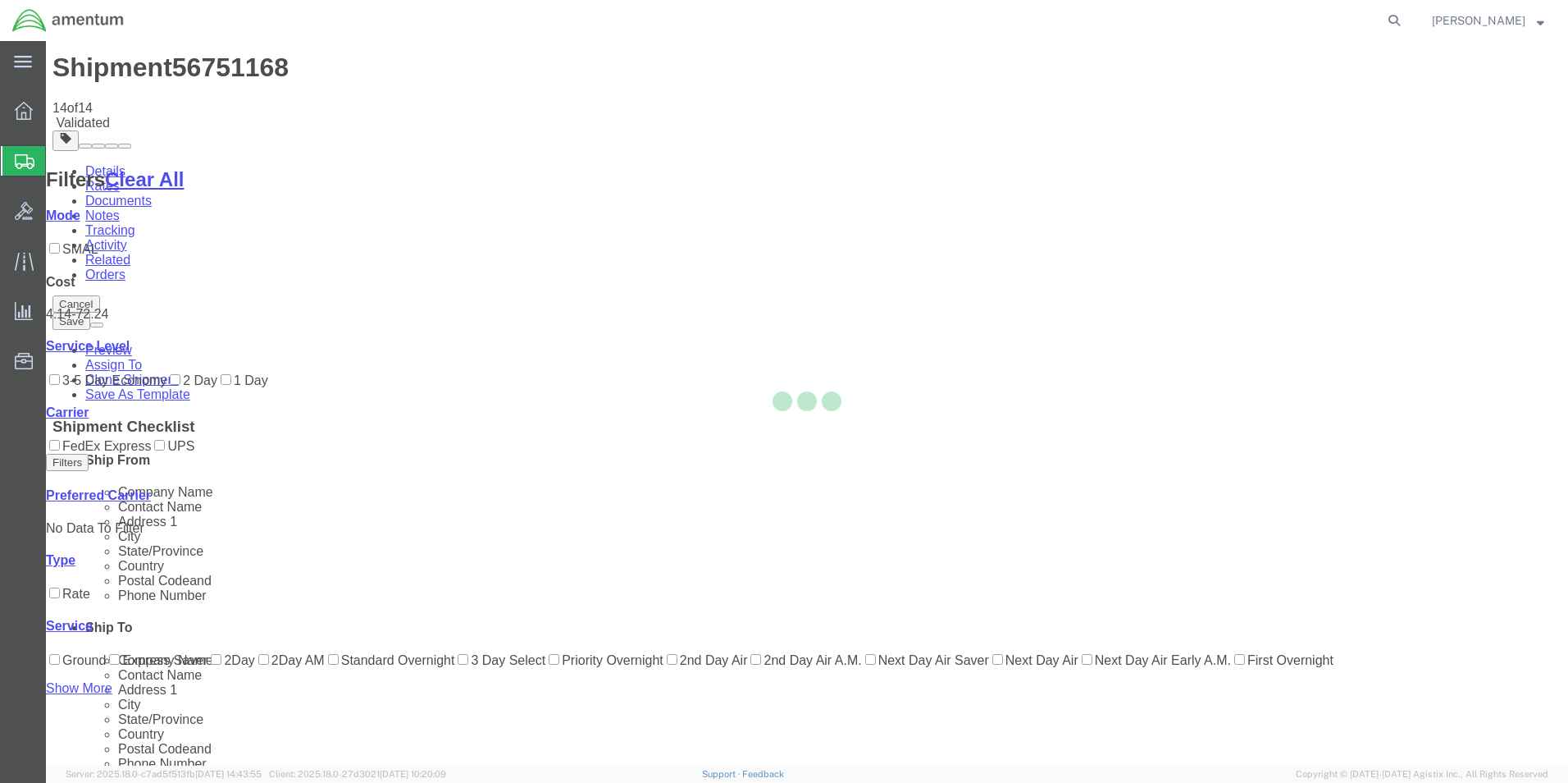
scroll to position [0, 0]
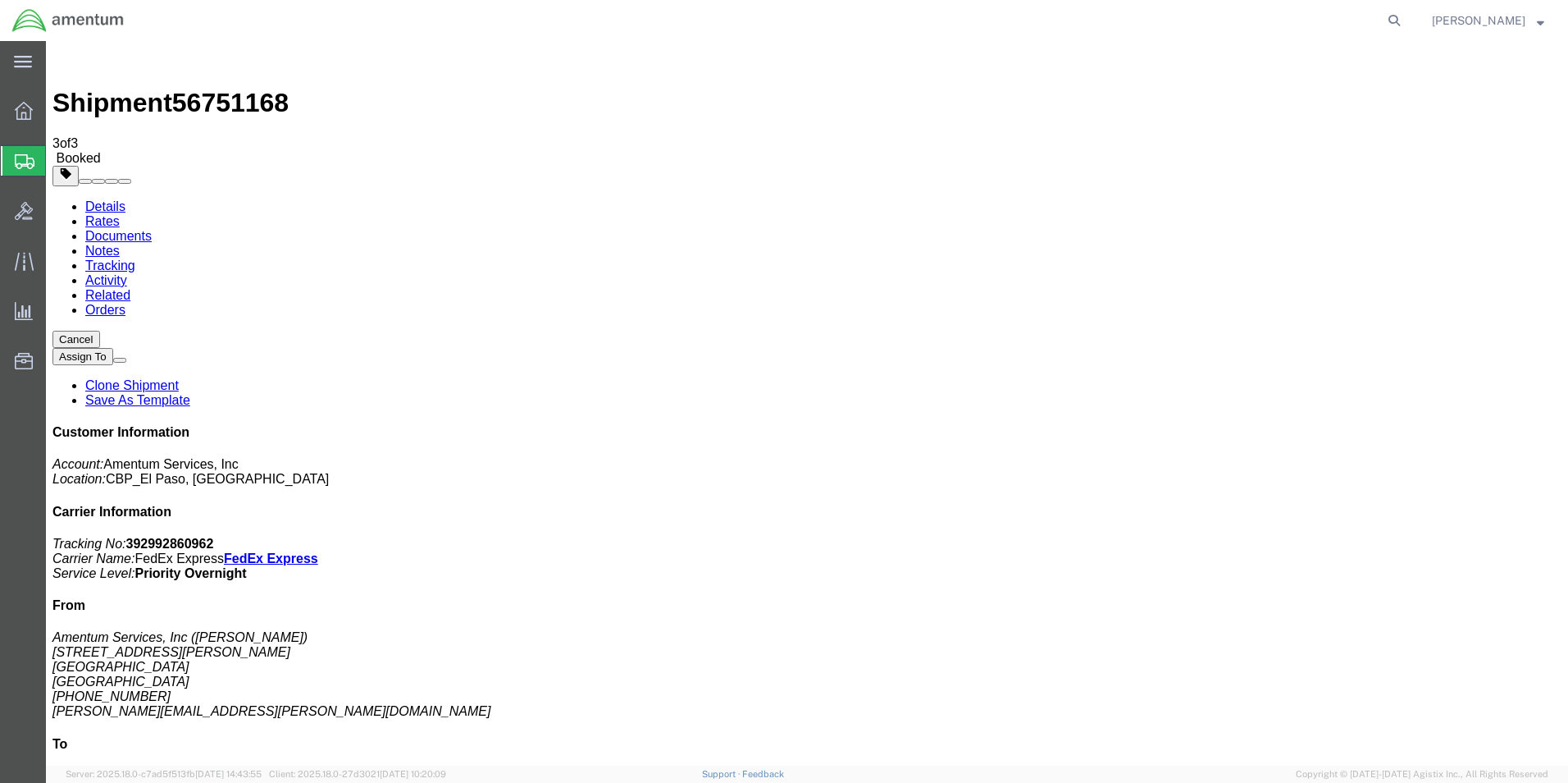
click at [0, 0] on span "Create from Template" at bounding box center [0, 0] width 0 height 0
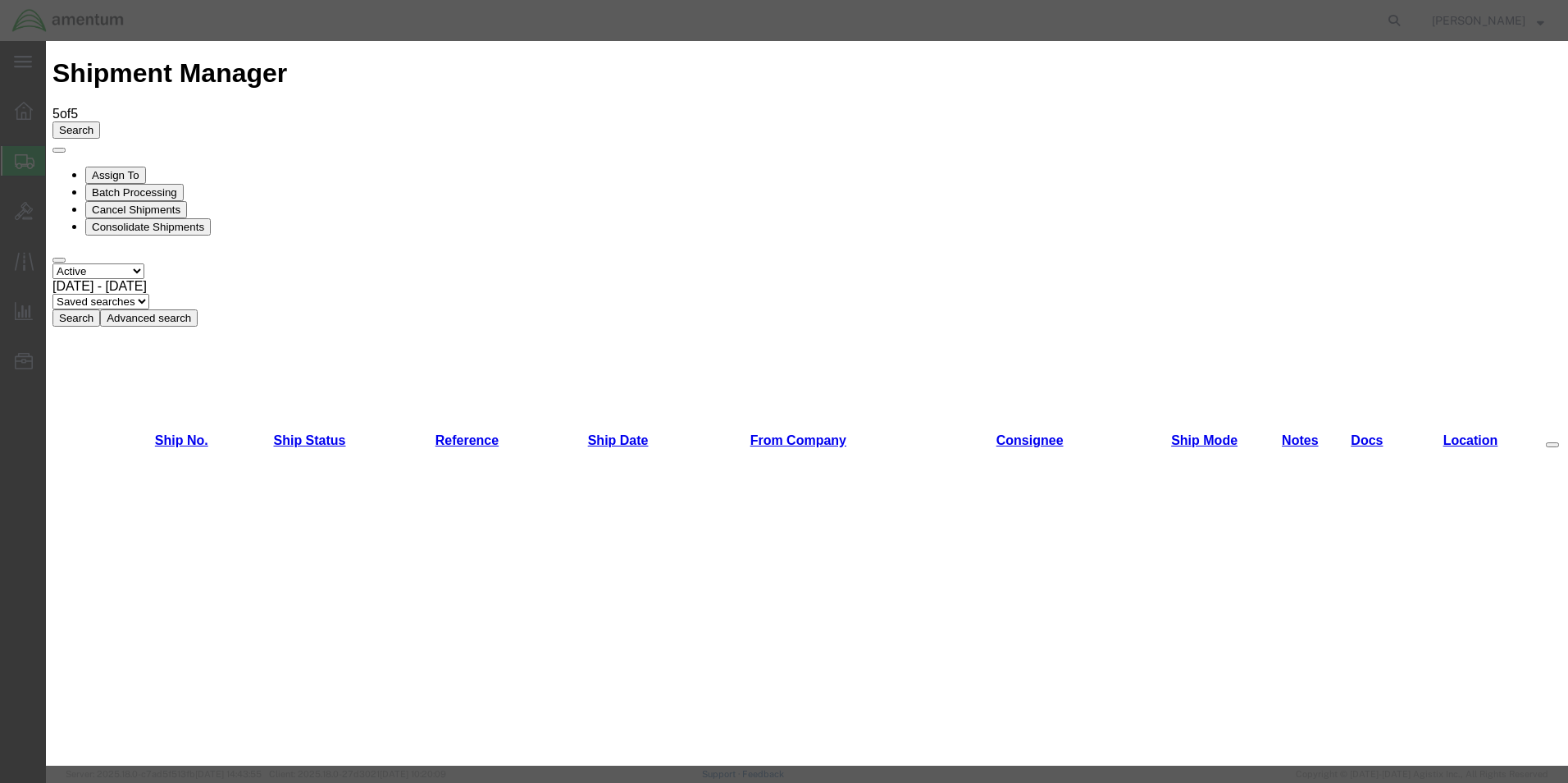
scroll to position [1560, 0]
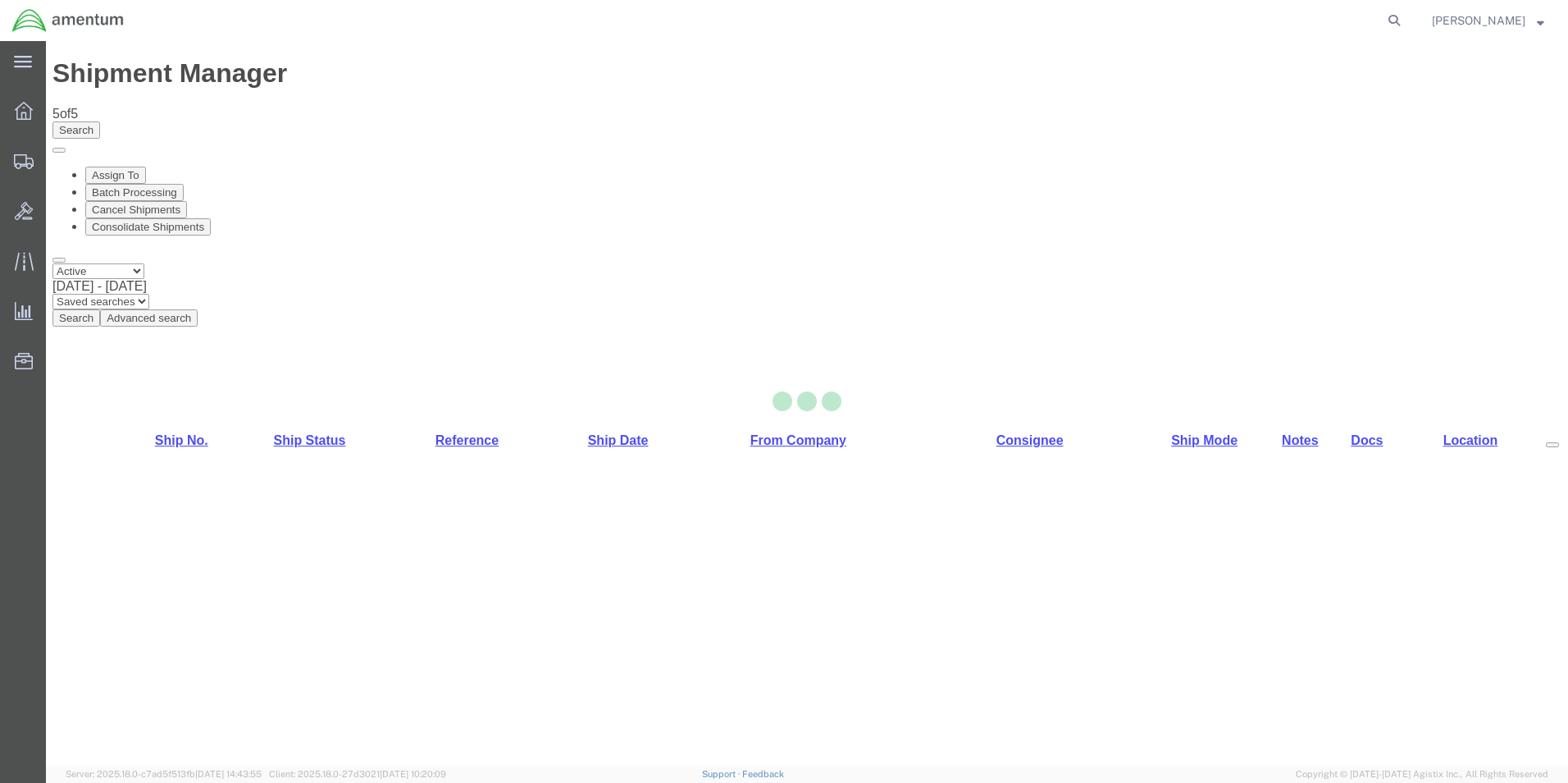
select select "49831"
select select "49951"
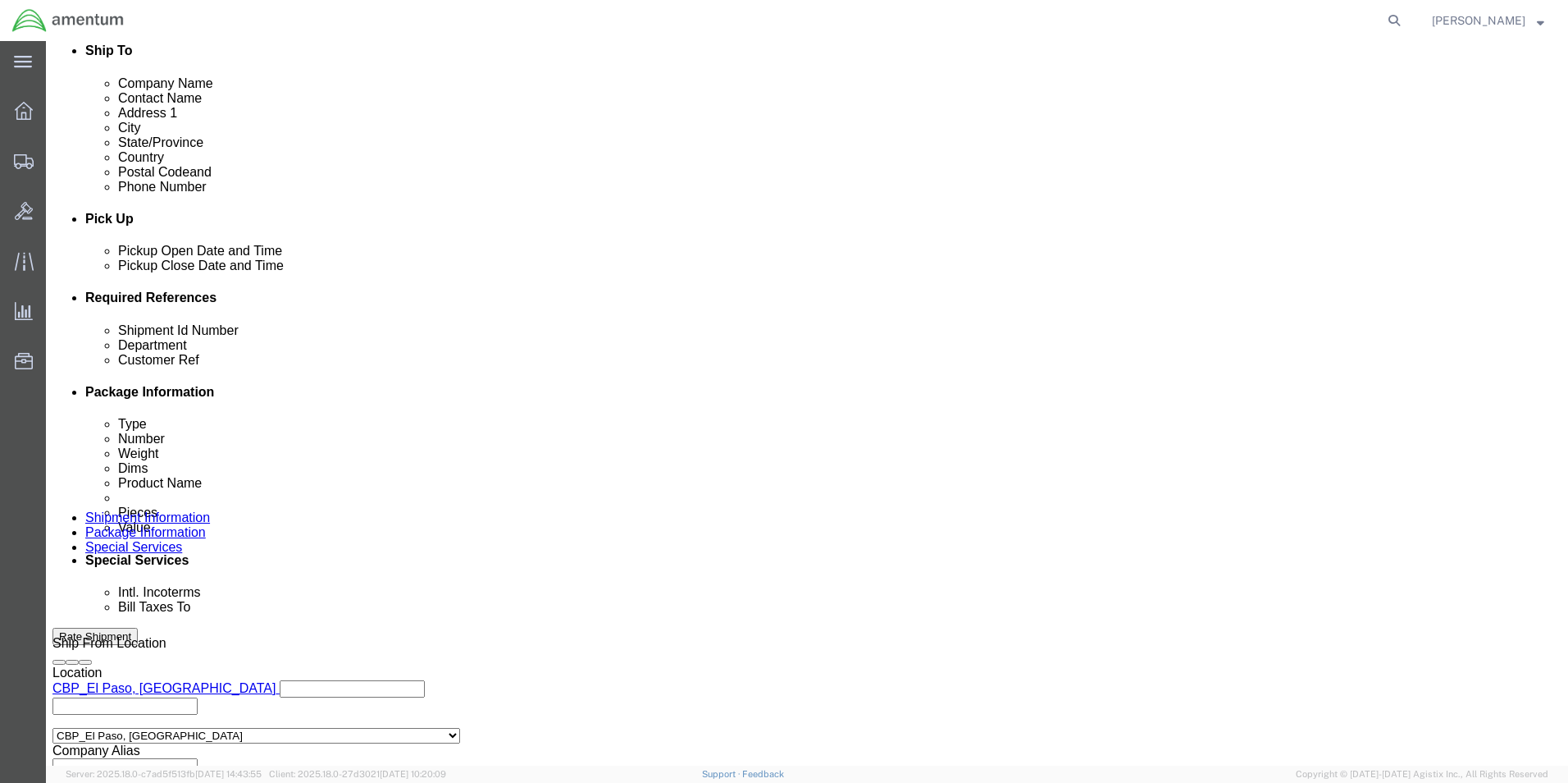
scroll to position [716, 0]
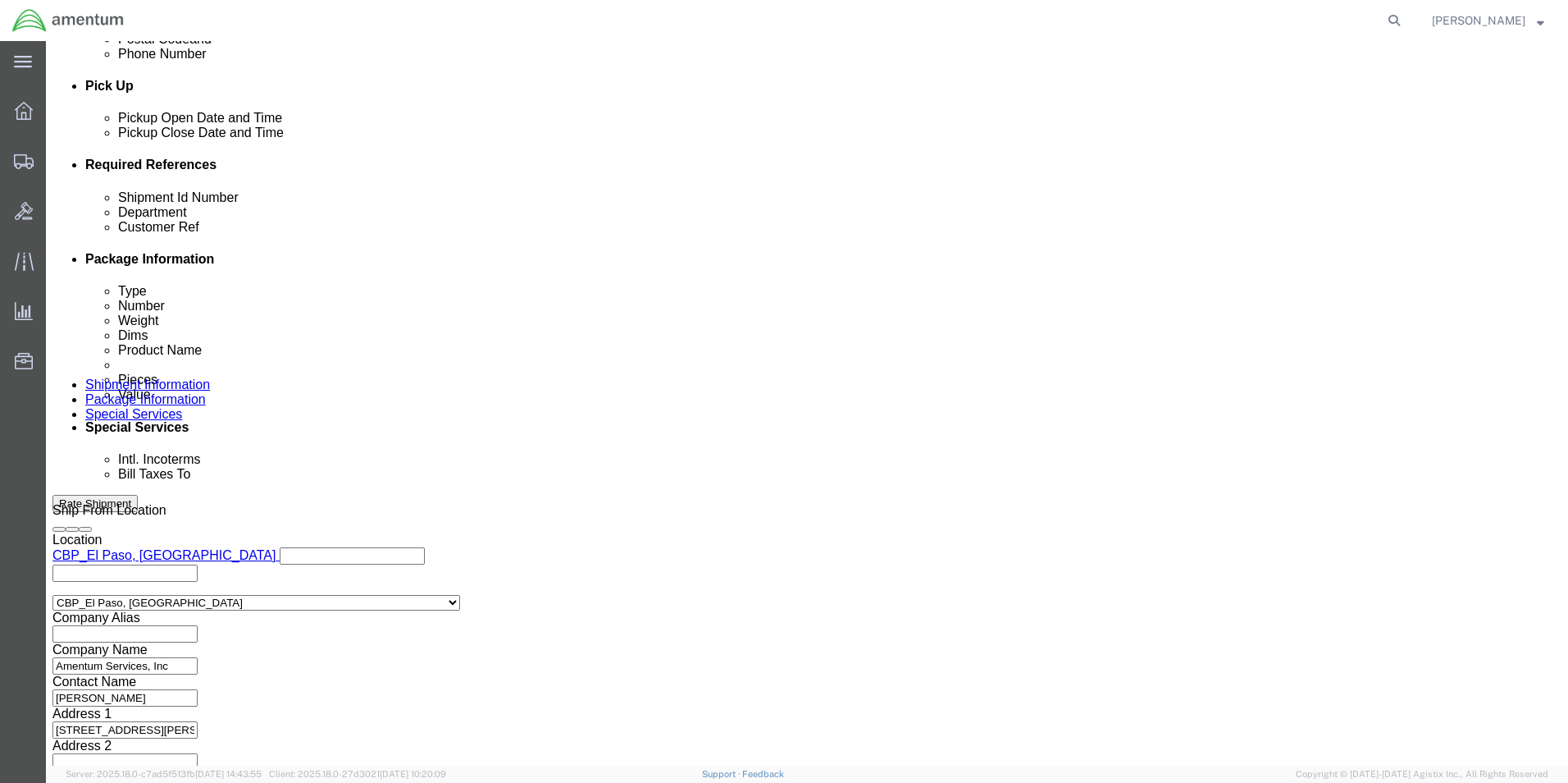
drag, startPoint x: 258, startPoint y: 289, endPoint x: 149, endPoint y: 301, distance: 109.7
click div "Shipment Id Number 270926"
type input "329578"
drag, startPoint x: 268, startPoint y: 329, endPoint x: 130, endPoint y: 318, distance: 138.4
click div "Customer Ref 270926"
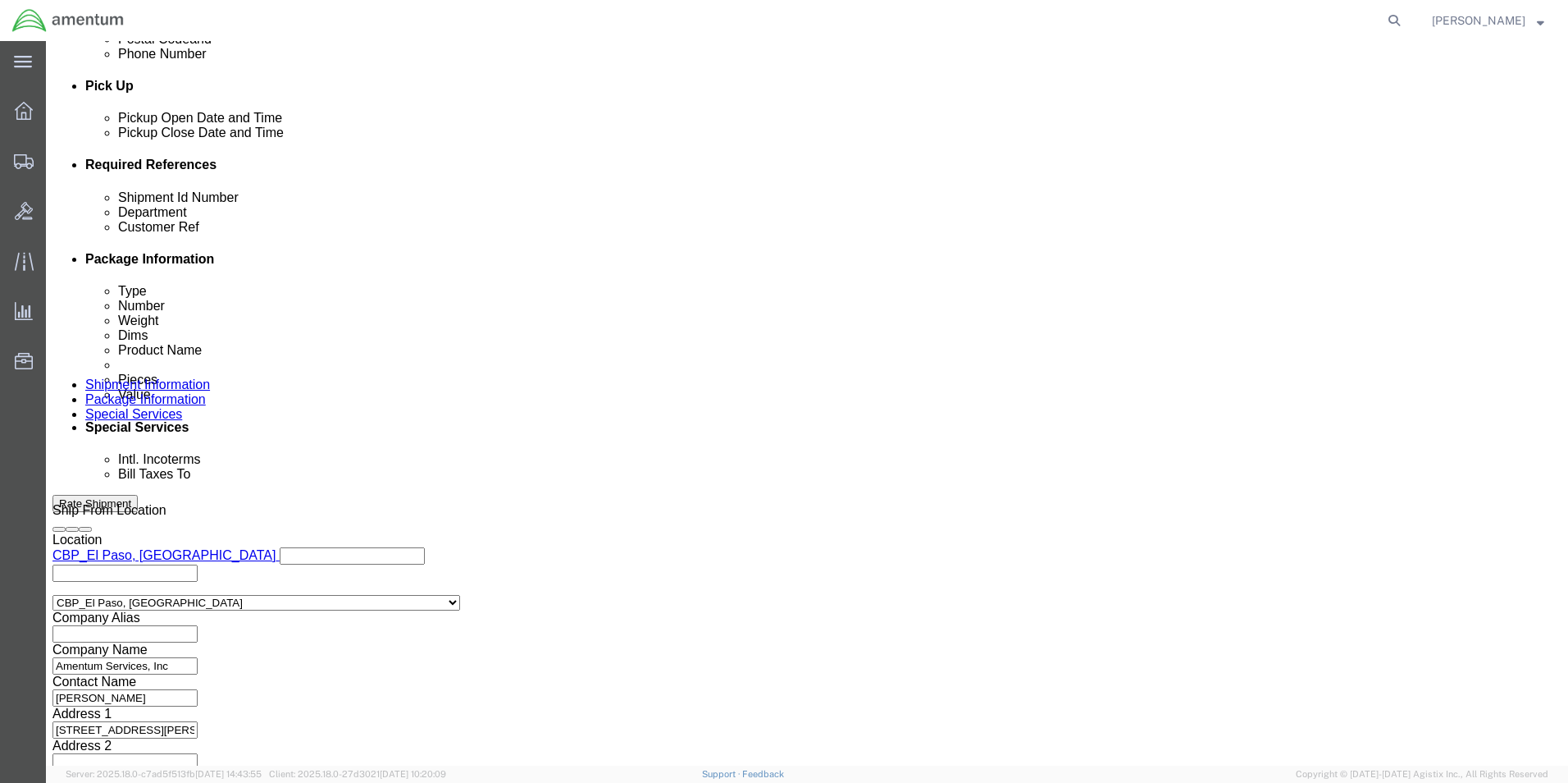
type input "329578"
click button "Continue"
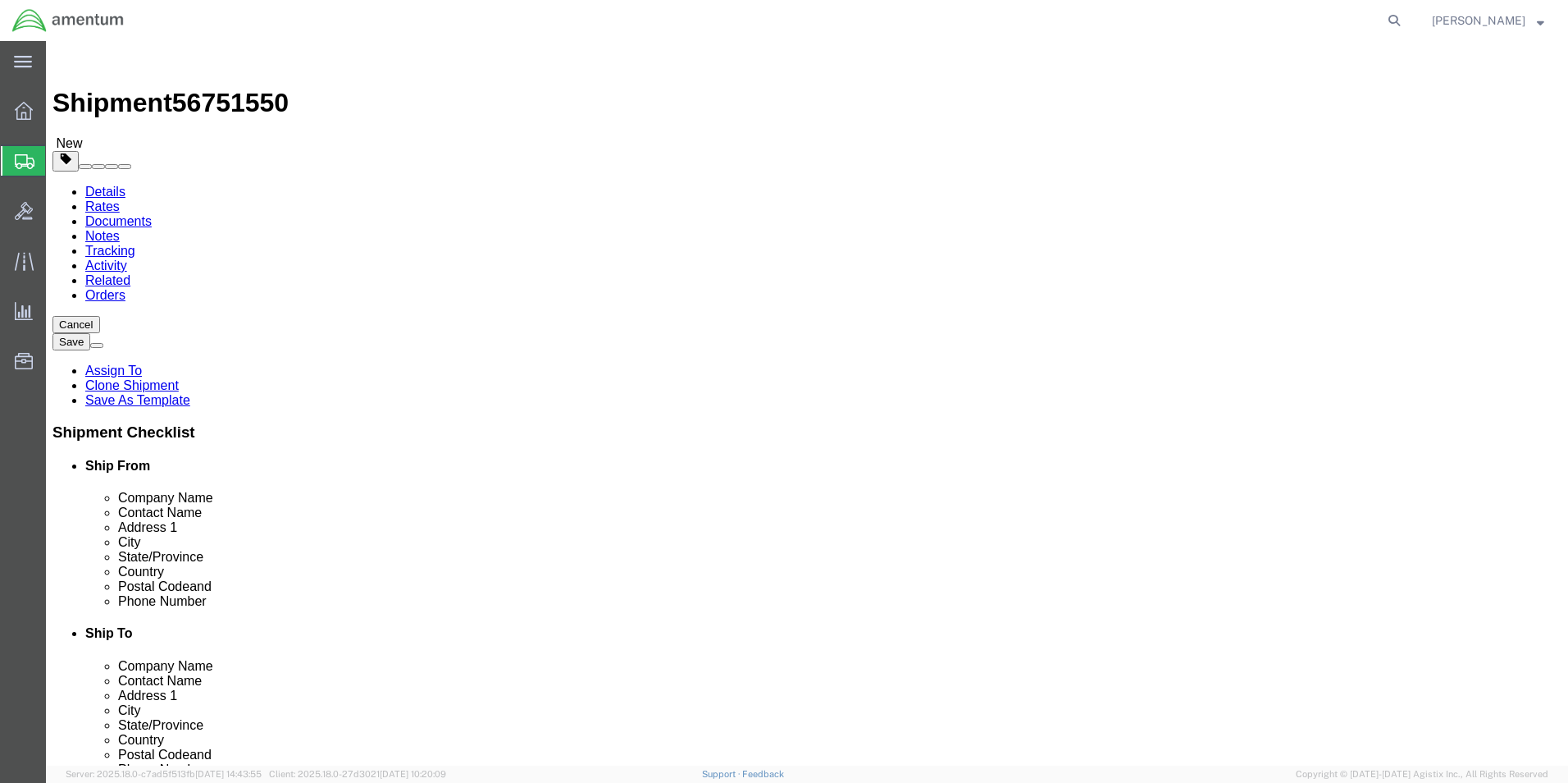
drag, startPoint x: 215, startPoint y: 349, endPoint x: 178, endPoint y: 356, distance: 37.7
click div "Dimensions Length 10.00 x Width 10.00 x Height 10.00 Select cm ft in"
type input "18"
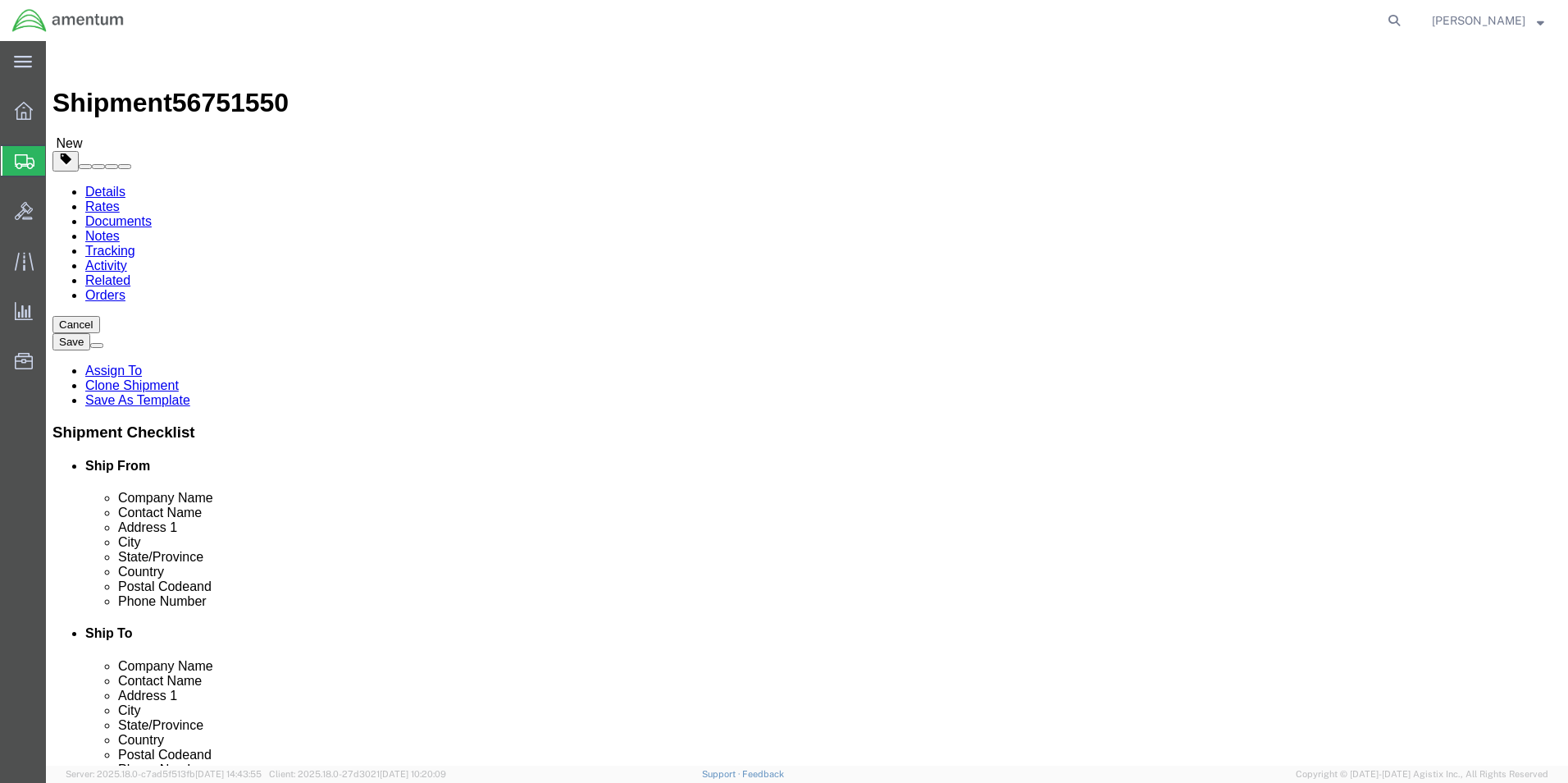
drag, startPoint x: 278, startPoint y: 377, endPoint x: 116, endPoint y: 388, distance: 162.4
click div "Weight 2.25 Select kgs lbs Ship. t°"
type input "19.20"
click dd "1.00 Each"
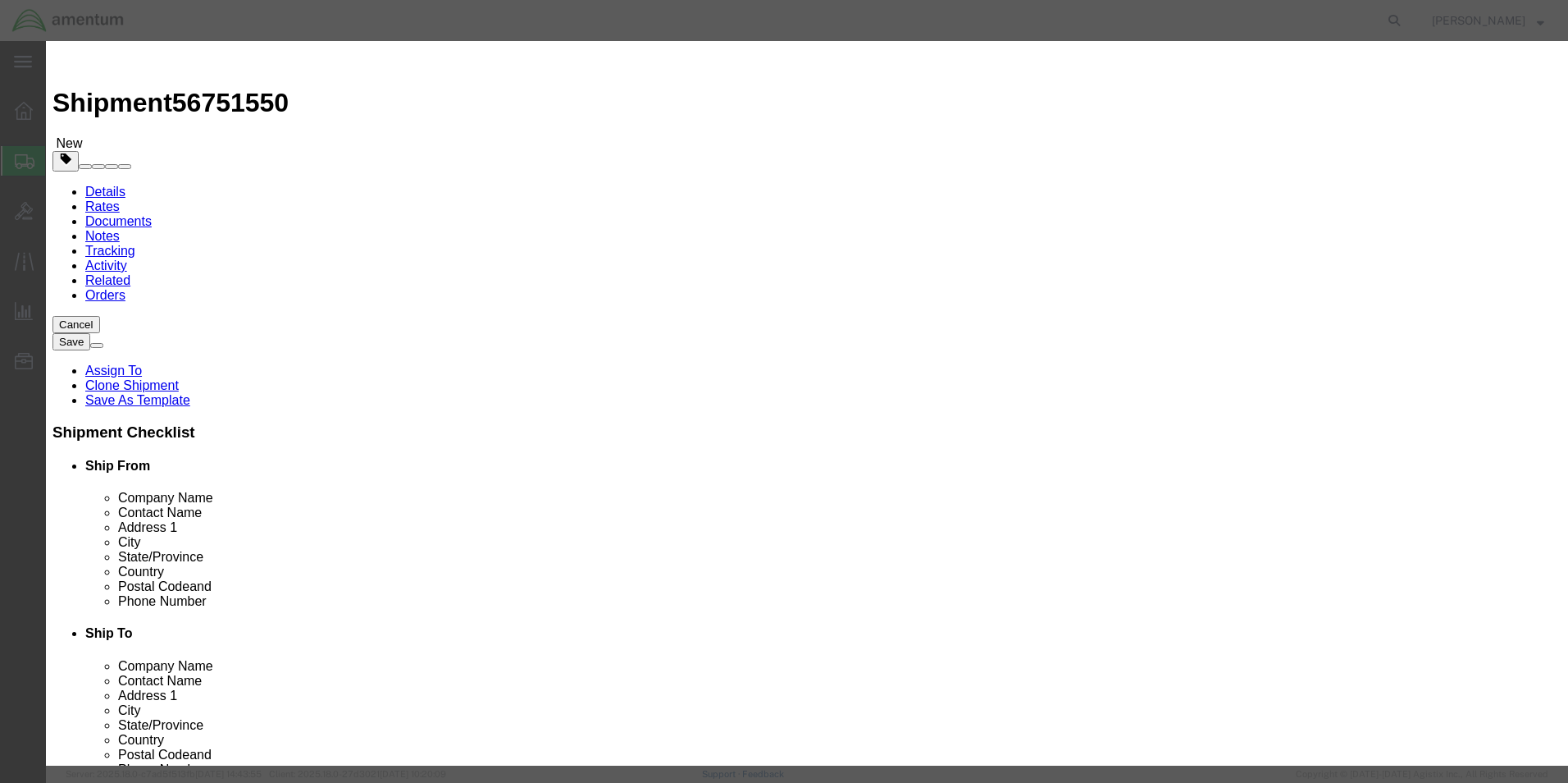
drag, startPoint x: 994, startPoint y: 126, endPoint x: 810, endPoint y: 95, distance: 186.6
click div "Commodity library Product Name AIRCRAFT PARTS Pieces 1.00 Select Bag Barrels 10…"
type textarea "Evaporator Assy FWD"
click button "Save & Close"
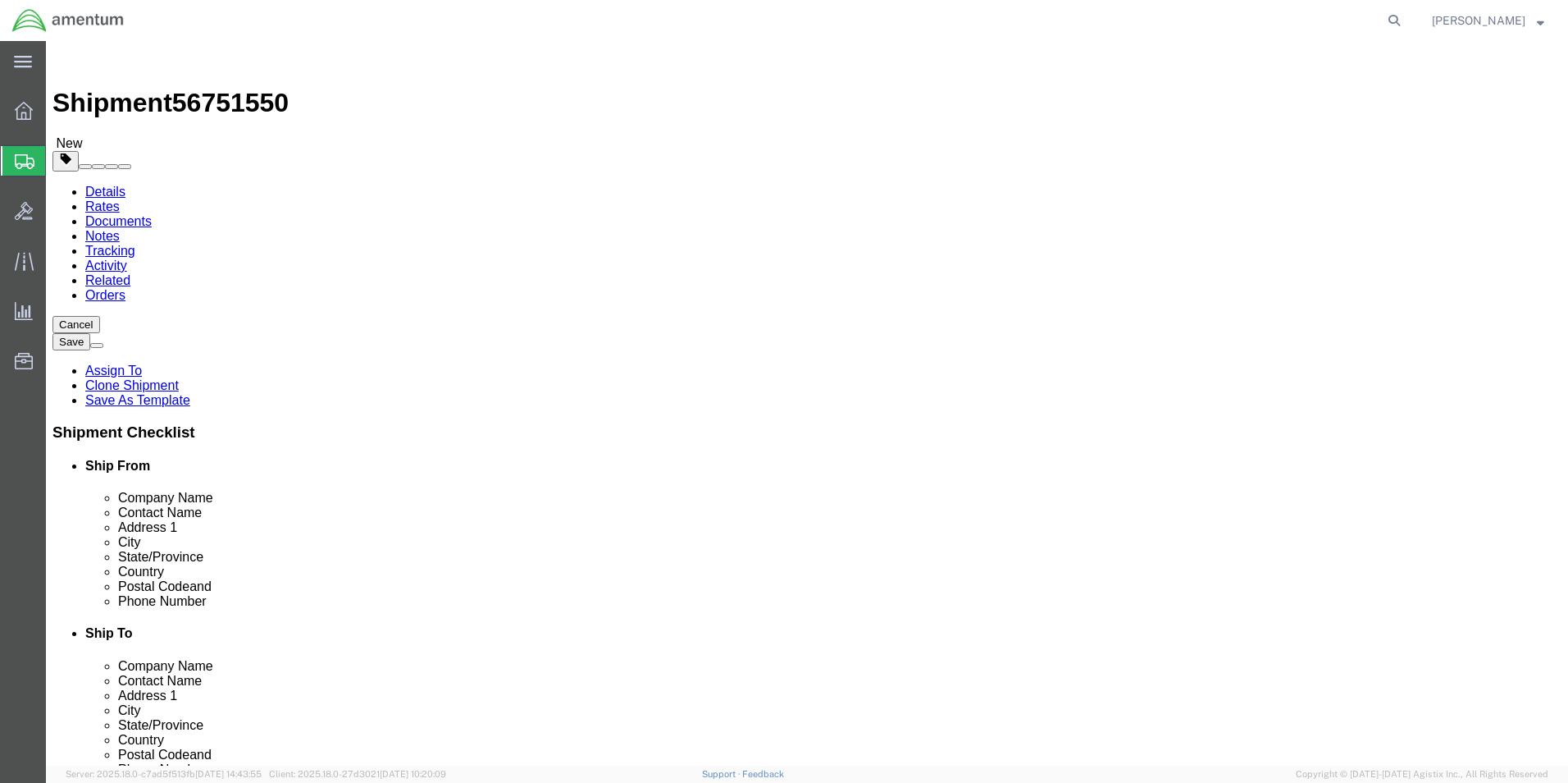
click button "Continue"
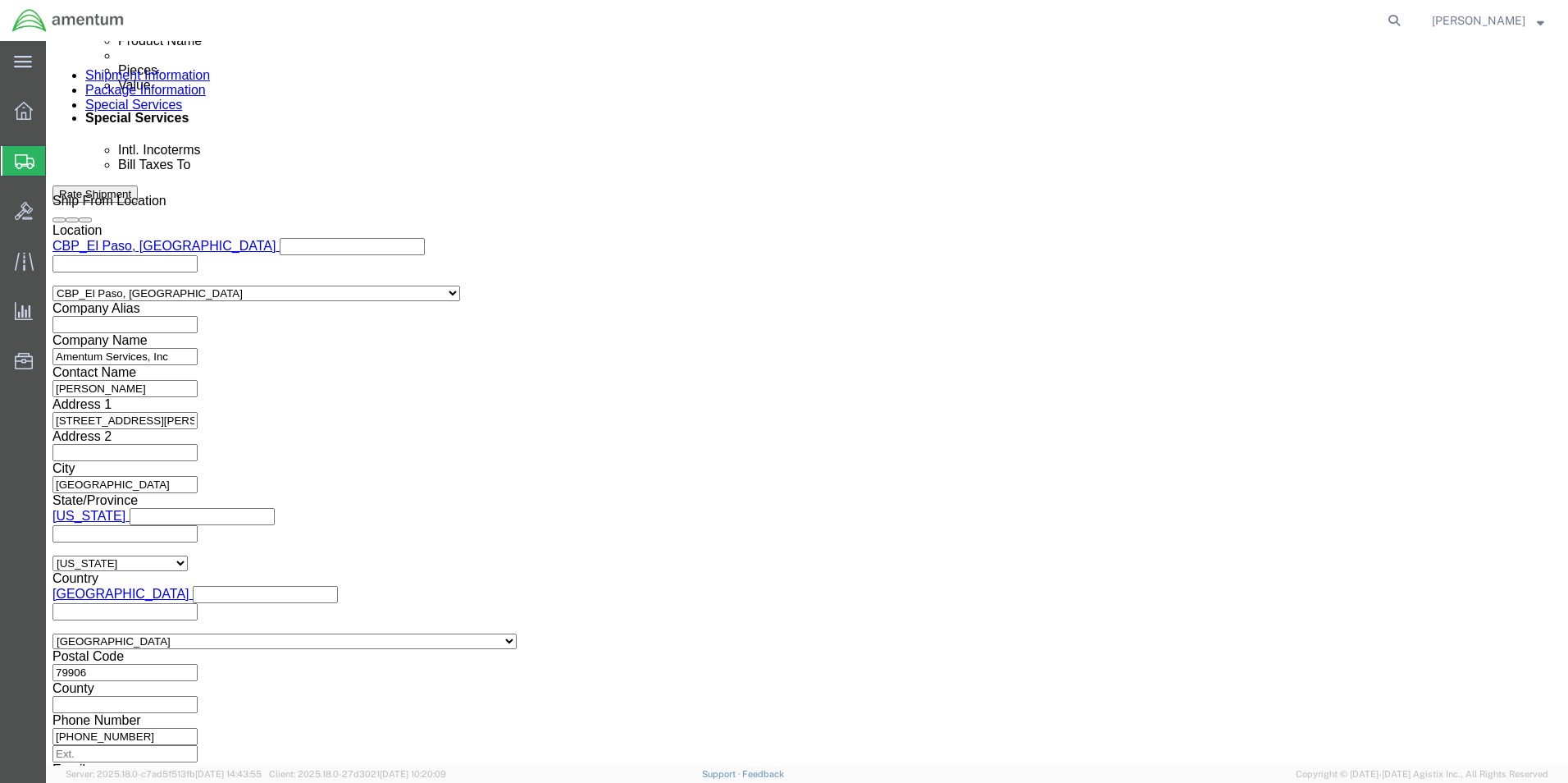
scroll to position [1012, 0]
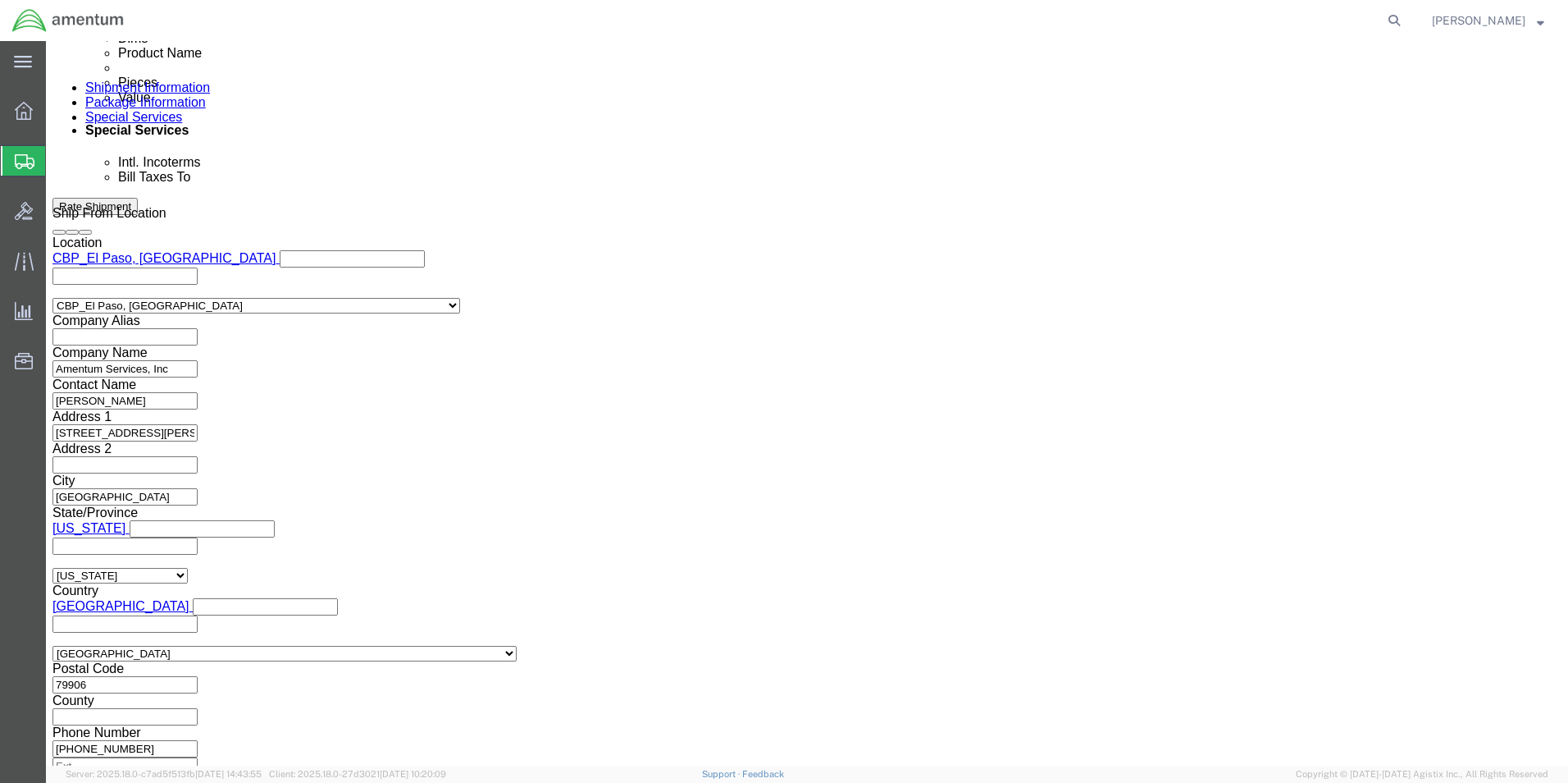
click button "Rate Shipment"
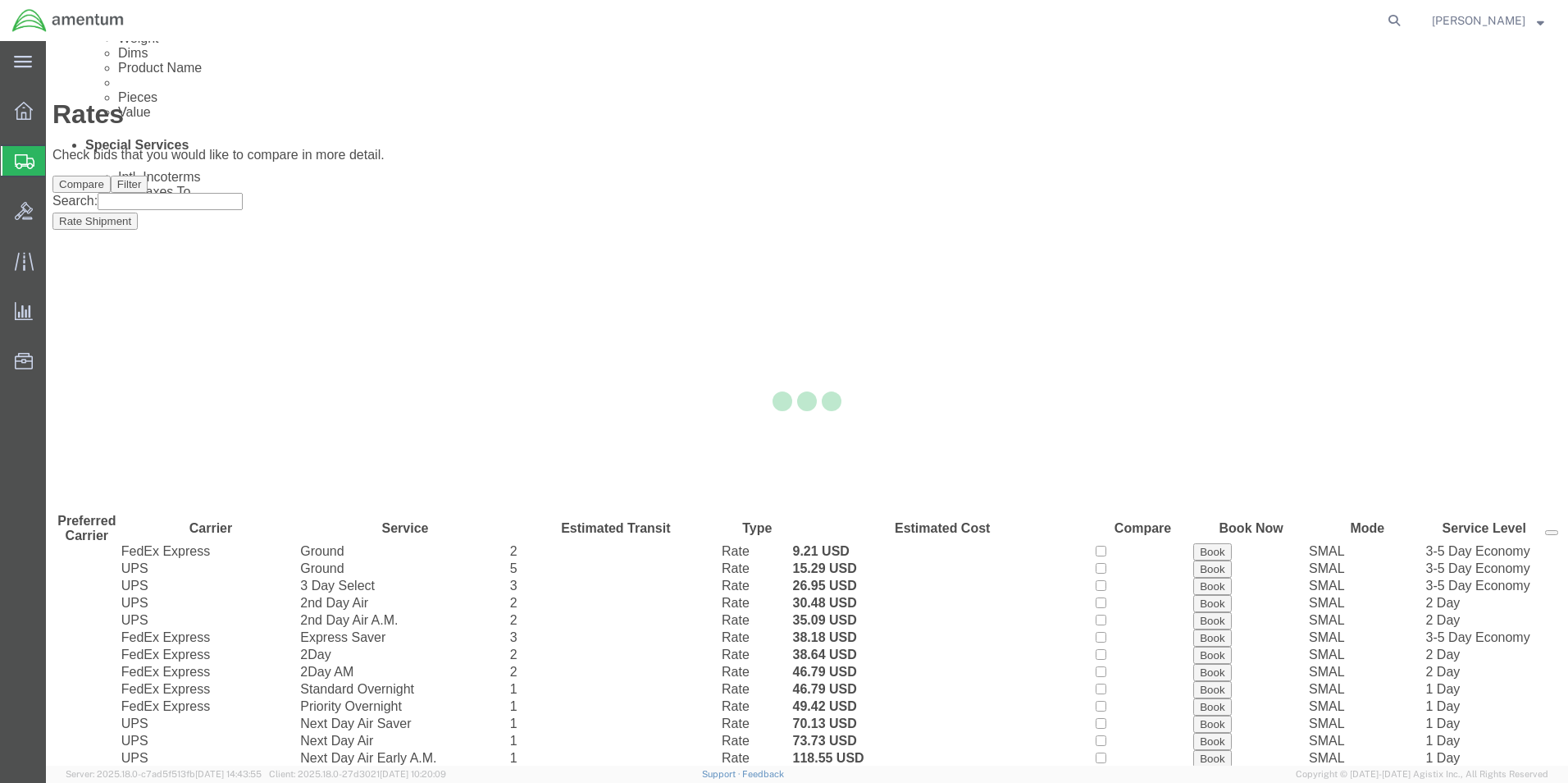
scroll to position [35, 0]
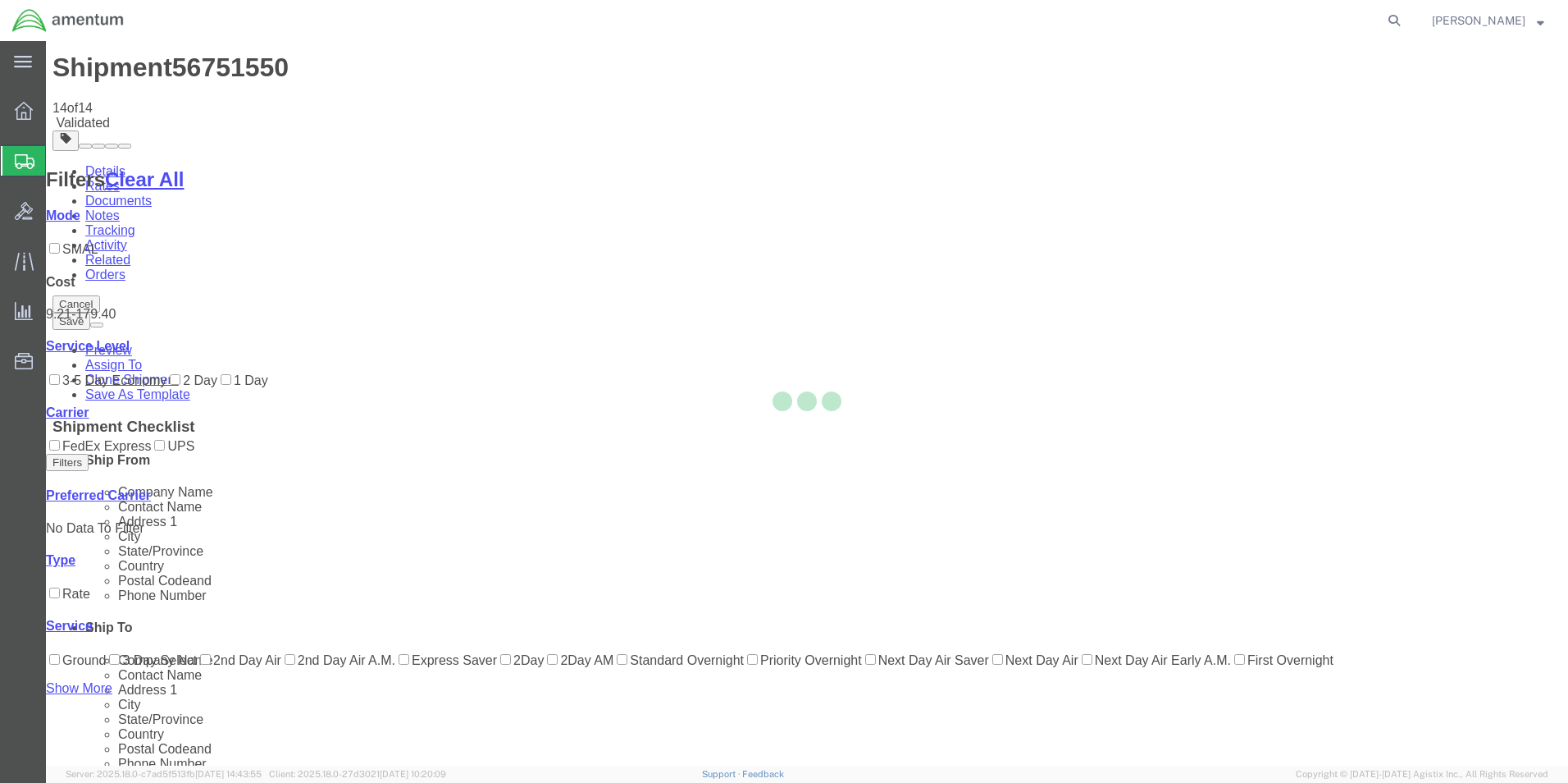
scroll to position [0, 0]
